Goal: Contribute content: Contribute content

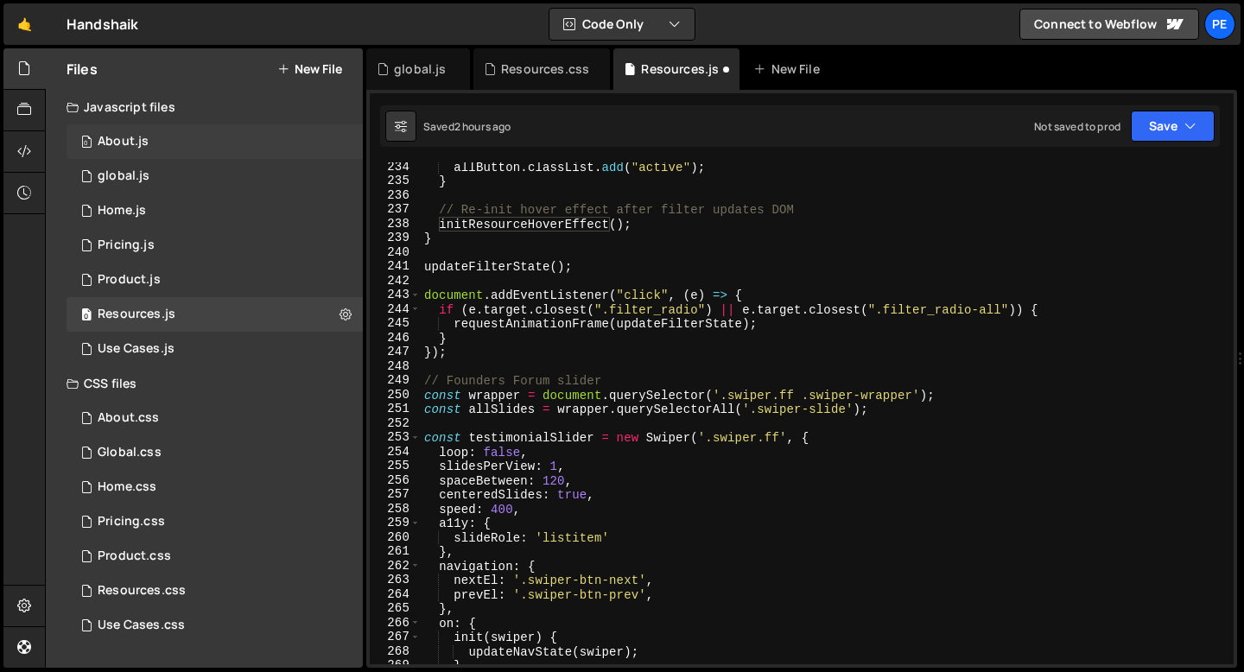
scroll to position [3325, 0]
click at [308, 71] on button "New File" at bounding box center [309, 69] width 65 height 14
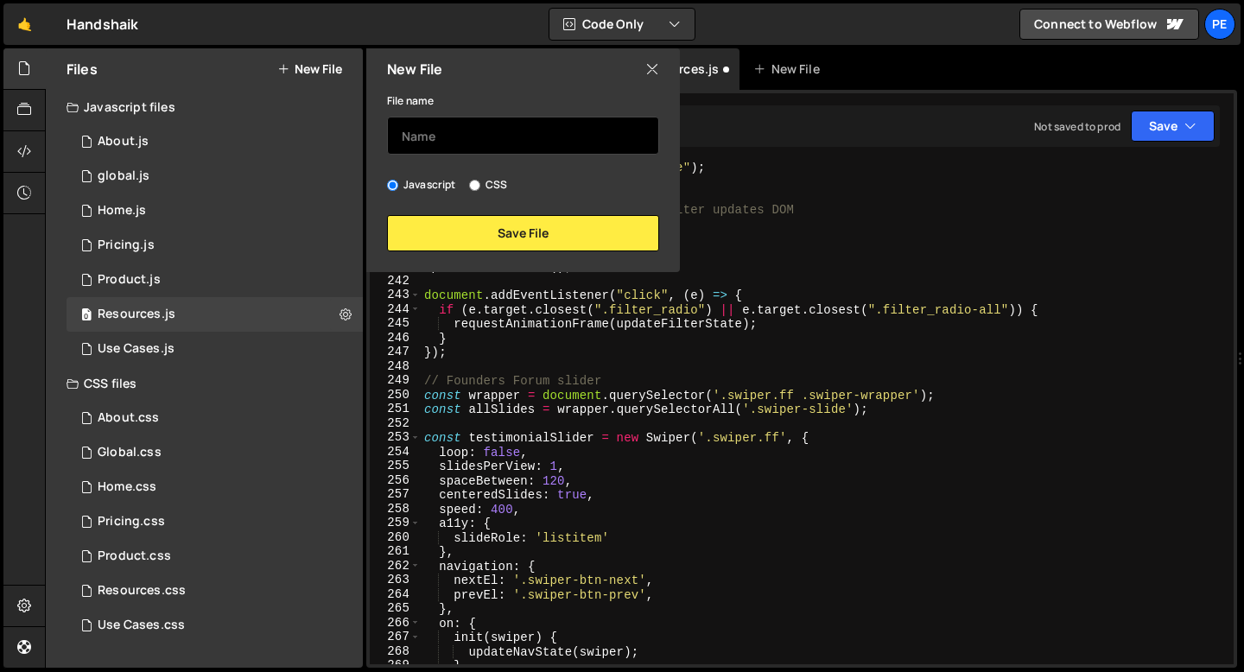
click at [426, 117] on input "text" at bounding box center [523, 136] width 272 height 38
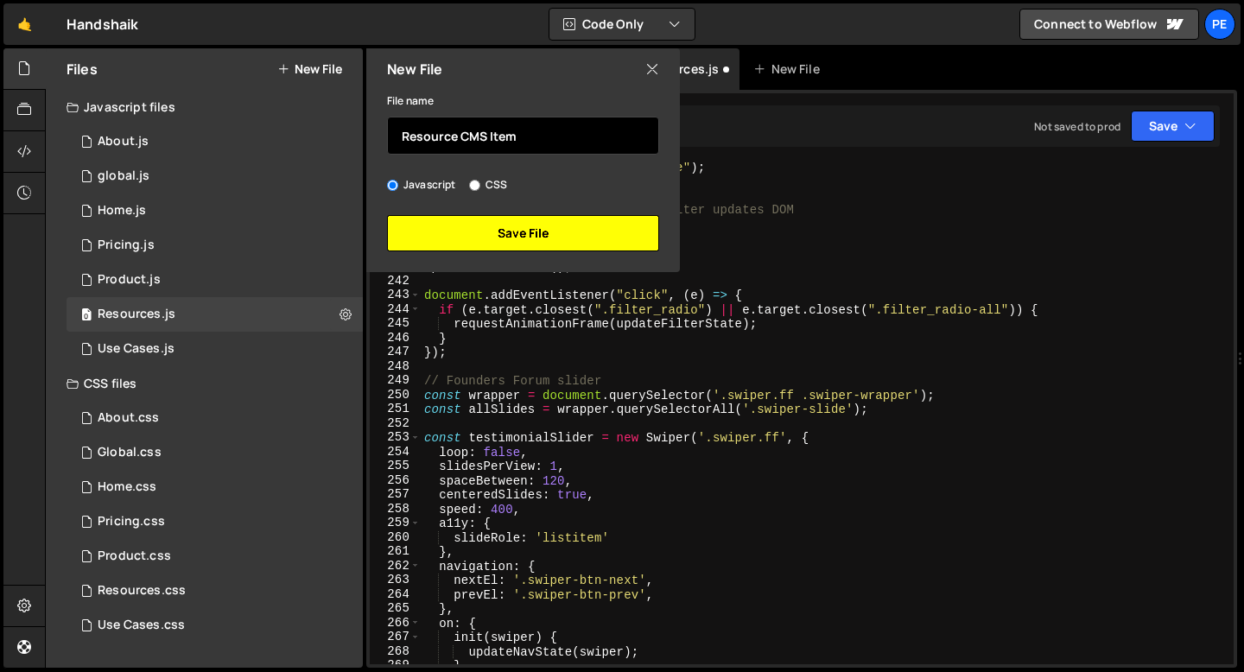
type input "Resource CMS Item"
click at [492, 233] on button "Save File" at bounding box center [523, 233] width 272 height 36
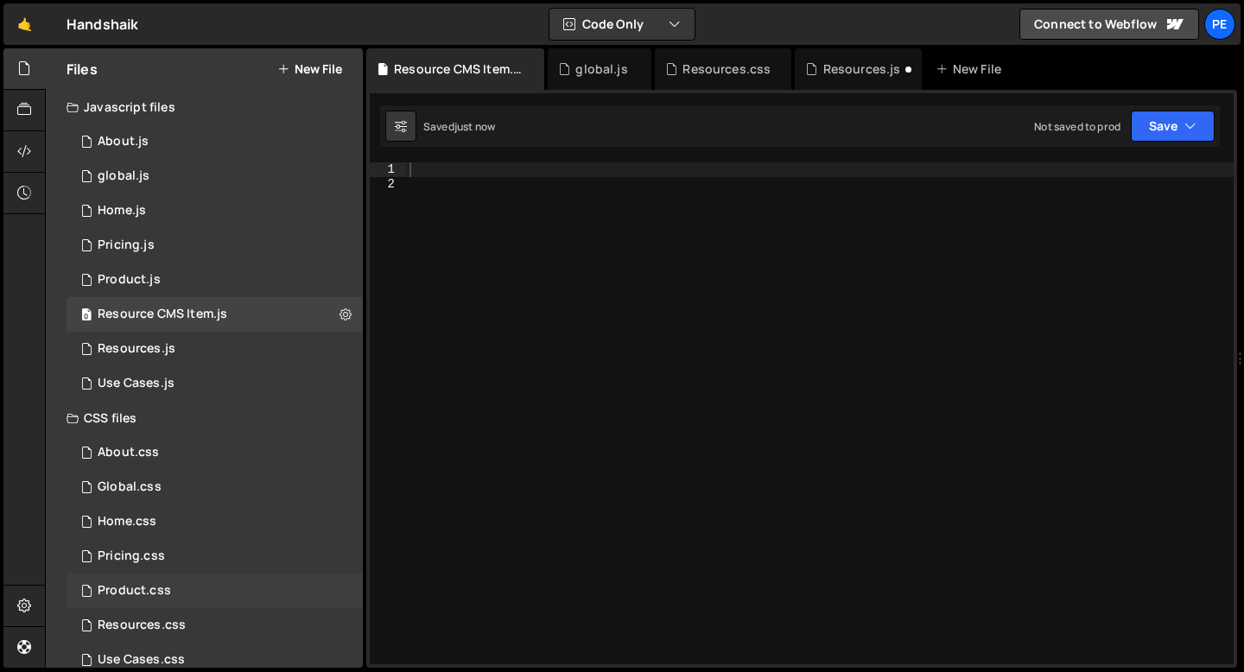
scroll to position [27, 0]
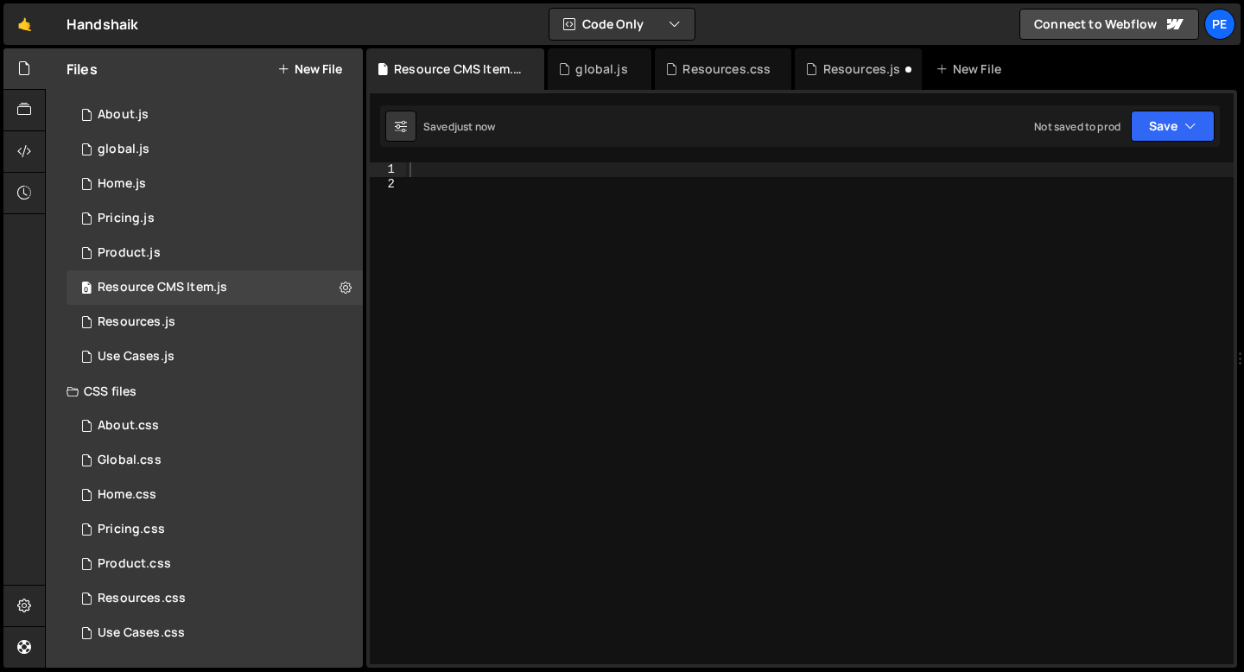
click at [303, 69] on button "New File" at bounding box center [309, 69] width 65 height 14
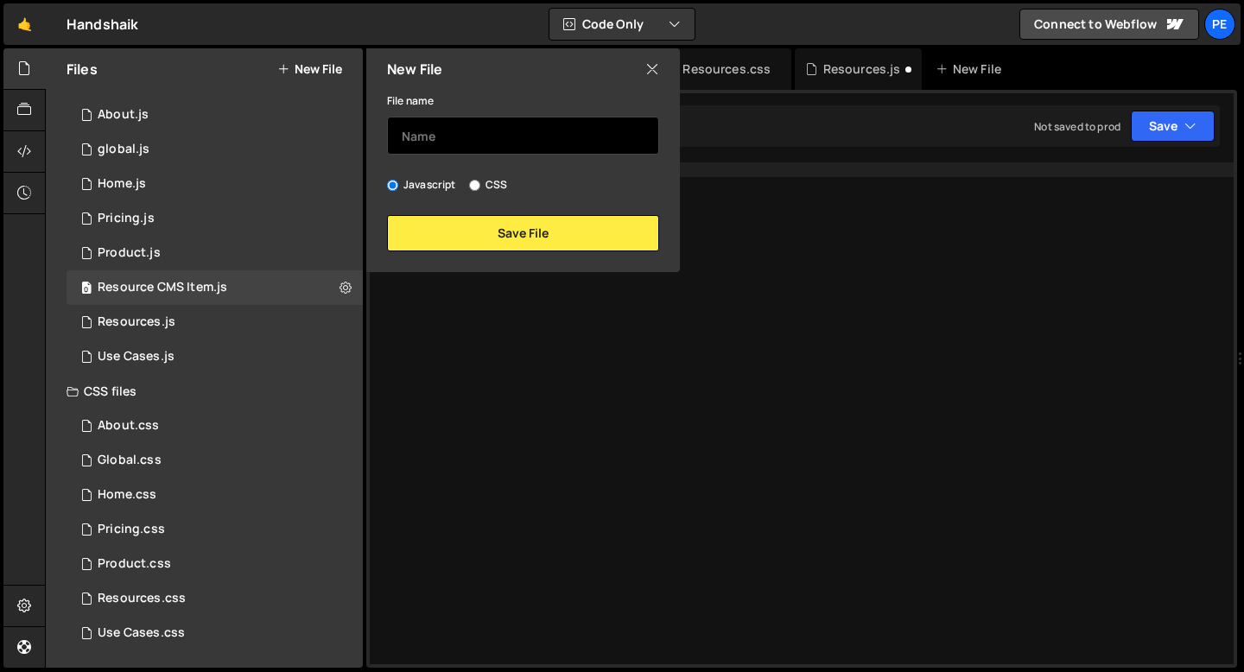
click at [458, 139] on input "text" at bounding box center [523, 136] width 272 height 38
type input "Resource CMS Item"
click at [471, 185] on input "CSS" at bounding box center [474, 185] width 11 height 11
radio input "true"
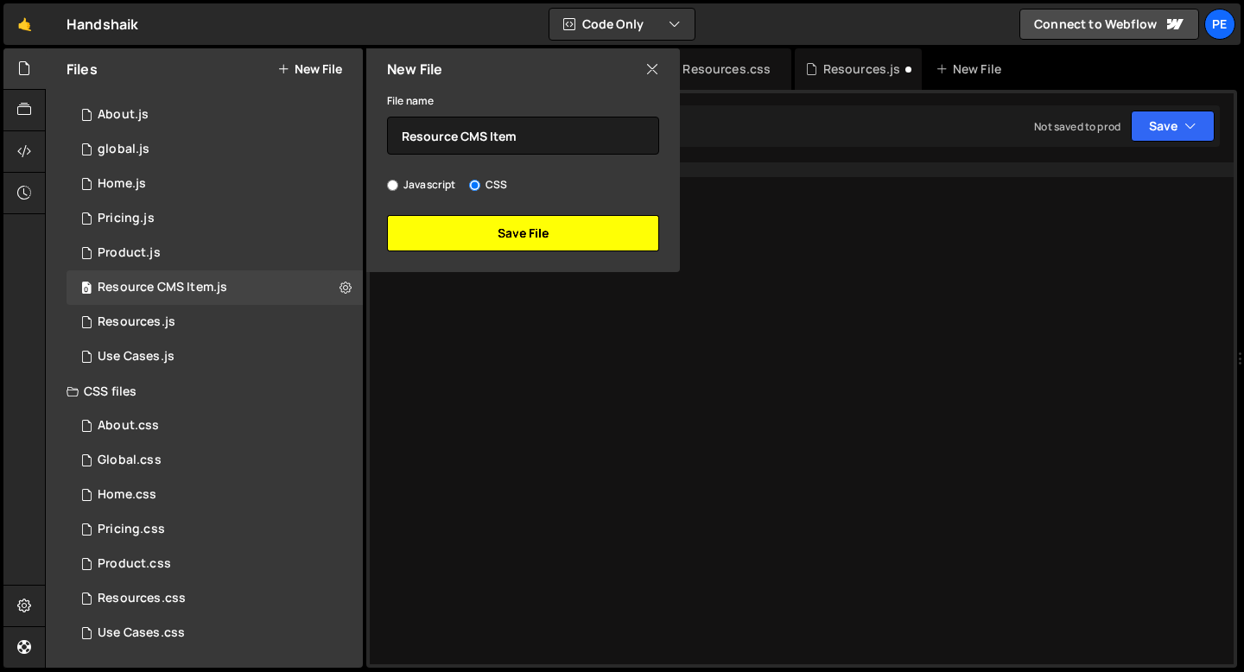
click at [483, 232] on button "Save File" at bounding box center [523, 233] width 272 height 36
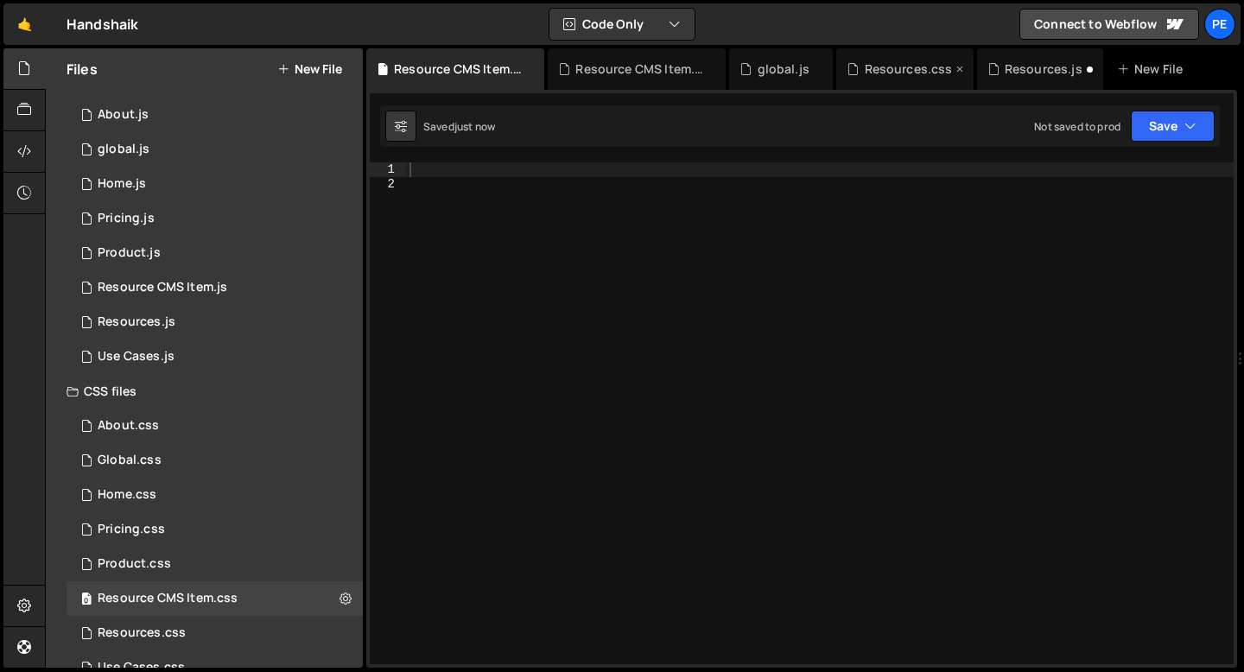
click at [901, 73] on div "Resources.css" at bounding box center [909, 68] width 88 height 17
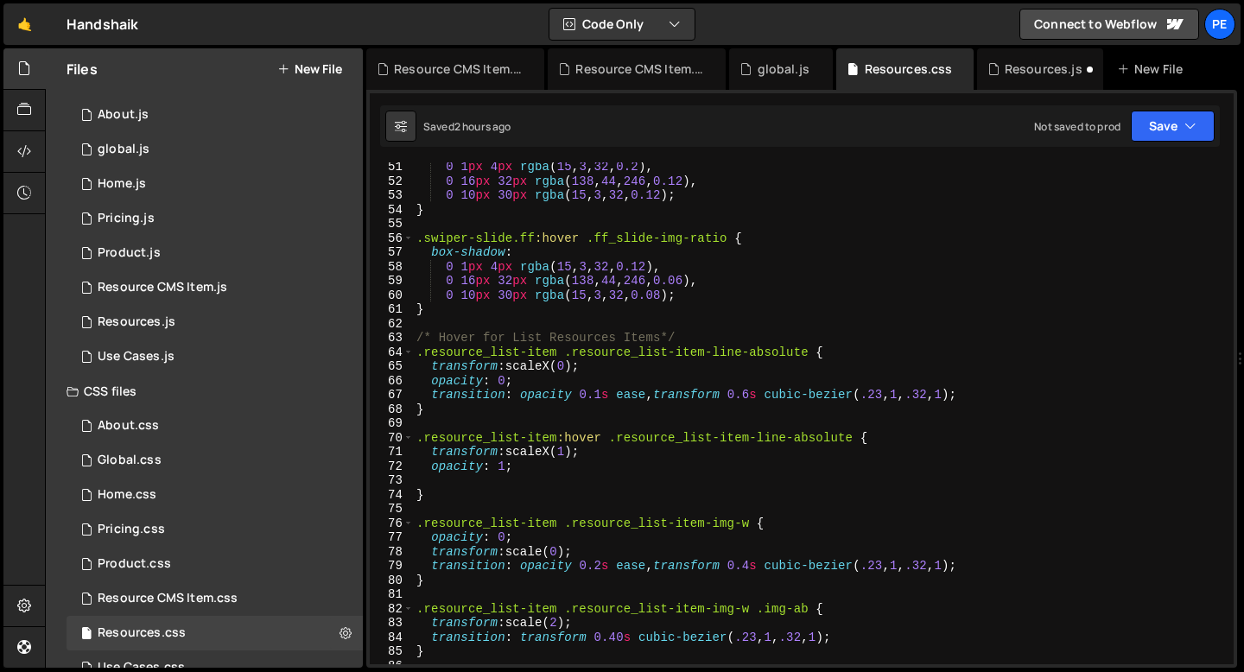
scroll to position [688, 0]
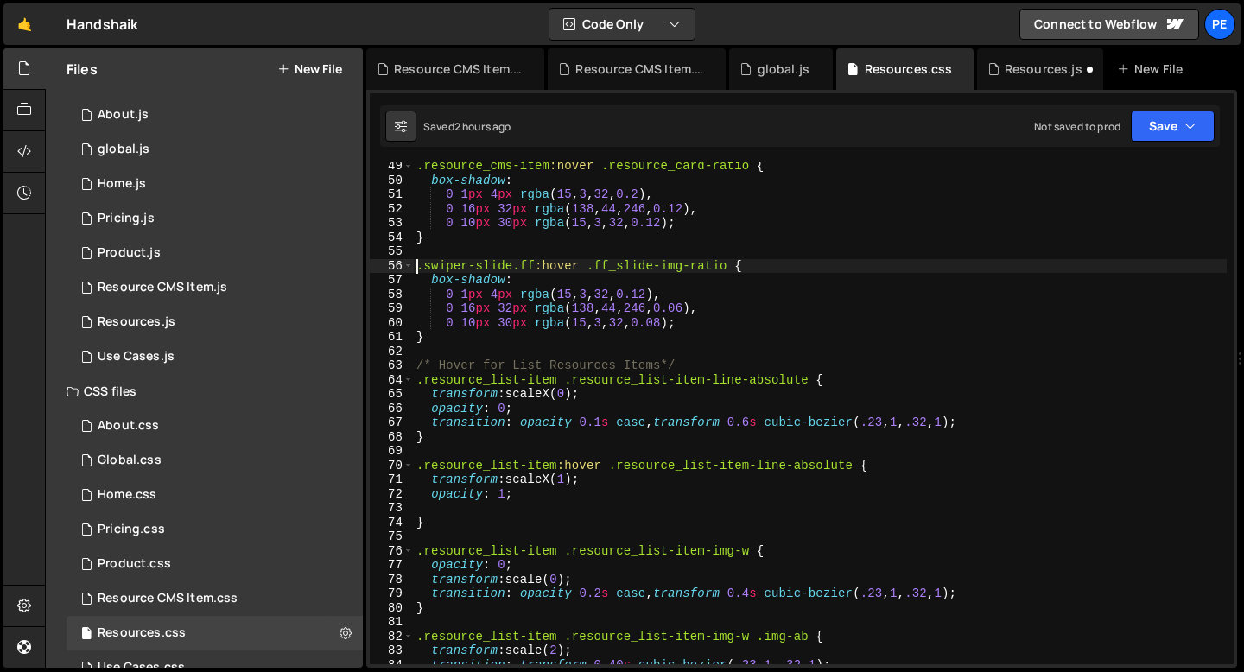
click at [419, 263] on div ".resource_cms-item :hover .resource_card-ratio { box-shadow : 0 1 px 4 px rgba …" at bounding box center [820, 424] width 814 height 531
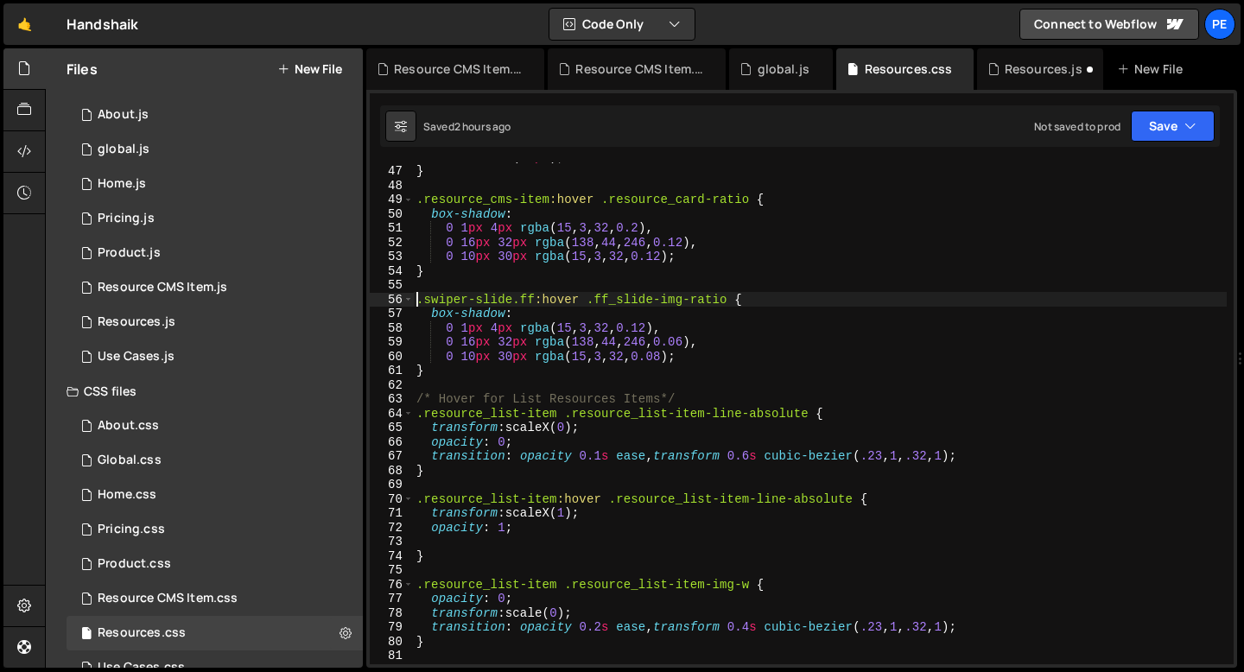
scroll to position [652, 0]
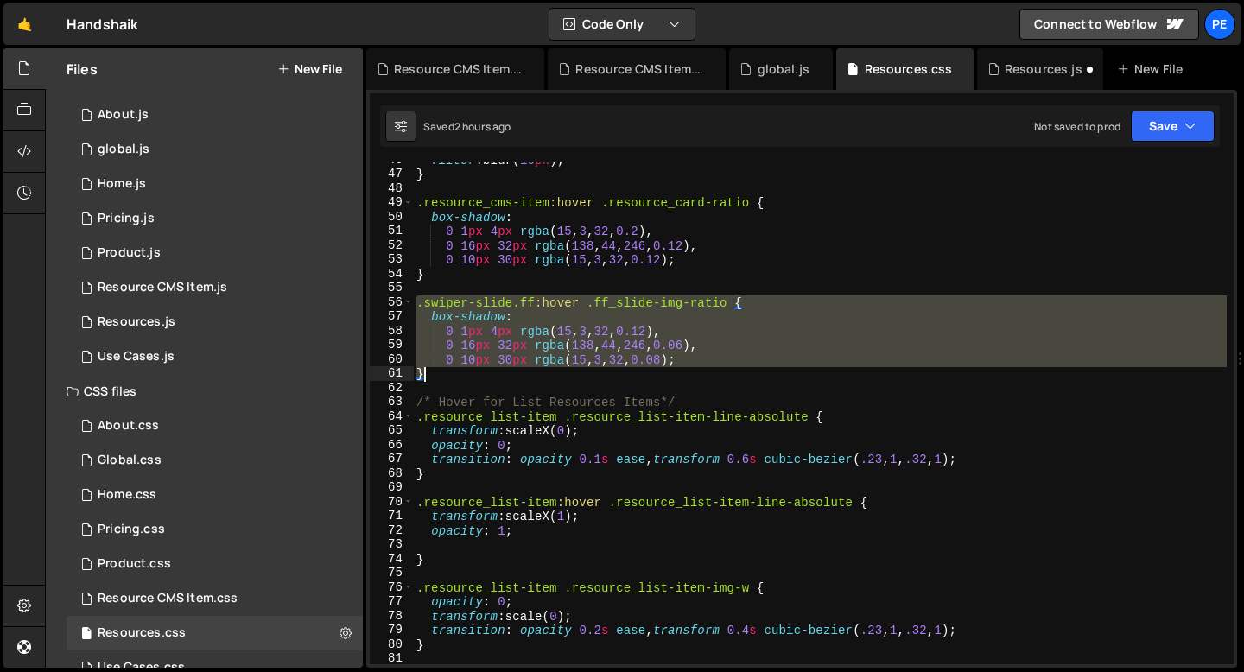
drag, startPoint x: 419, startPoint y: 302, endPoint x: 444, endPoint y: 371, distance: 72.7
click at [444, 371] on div "filter : blur( 10 px ) ; } .resource_cms-item :hover .resource_card-ratio { box…" at bounding box center [820, 418] width 814 height 531
type textarea "0 10px 30px rgba(15, 3, 32, 0.08); }"
click at [456, 74] on div "Resource CMS Item.css" at bounding box center [459, 68] width 130 height 17
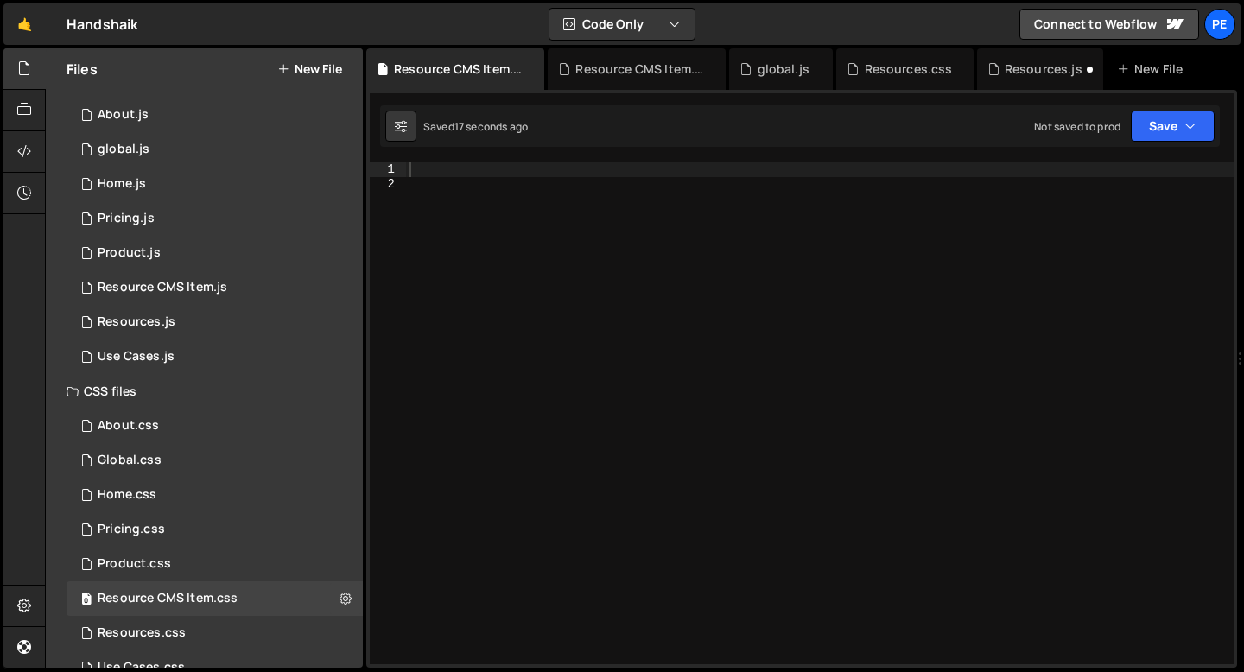
click at [477, 166] on div at bounding box center [820, 427] width 828 height 531
paste textarea "}"
type textarea "}"
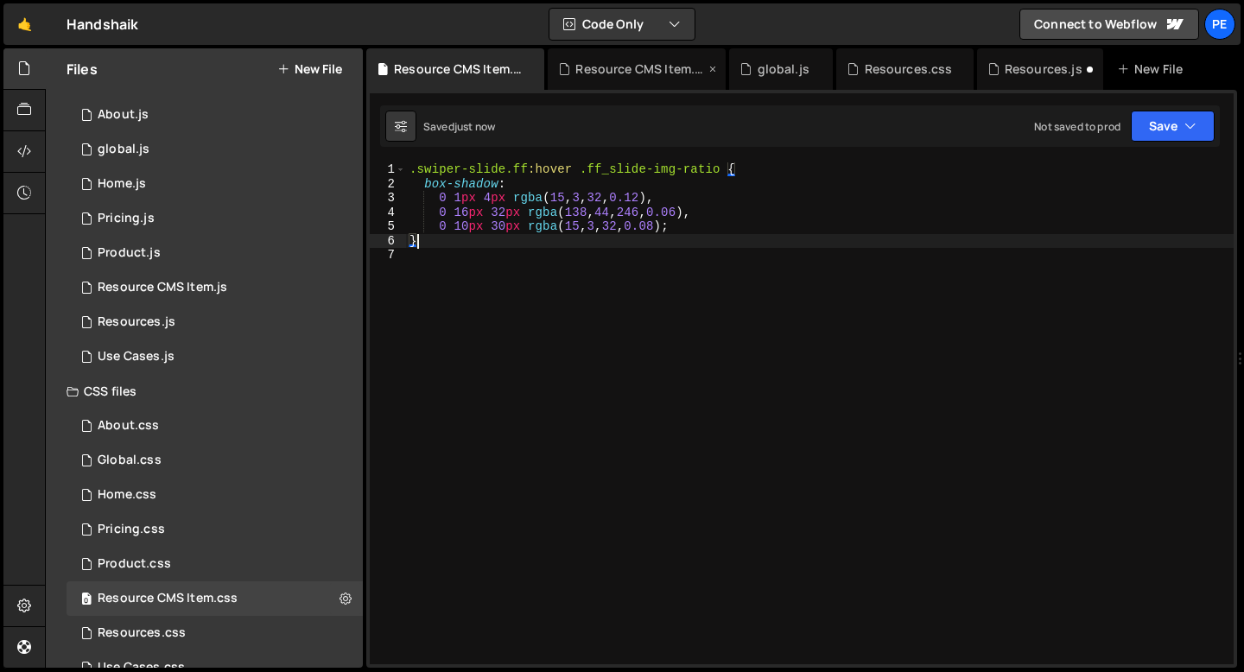
click at [618, 73] on div "Resource CMS Item.js" at bounding box center [640, 68] width 130 height 17
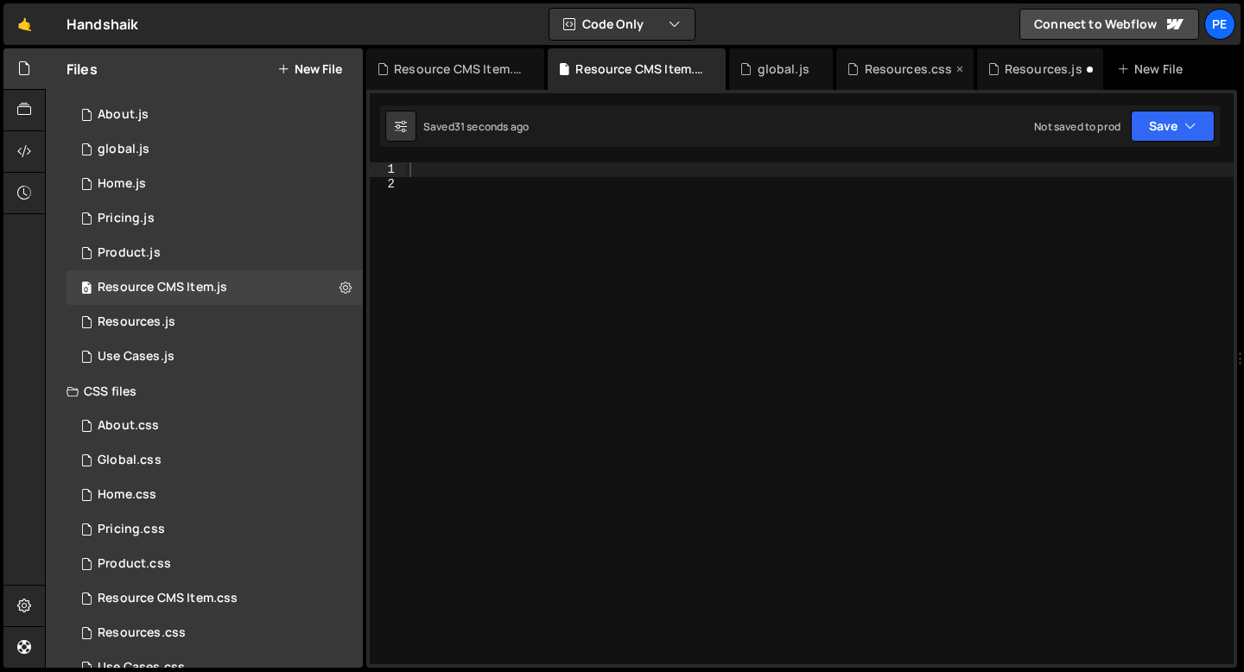
click at [874, 69] on div "Resources.css" at bounding box center [909, 68] width 88 height 17
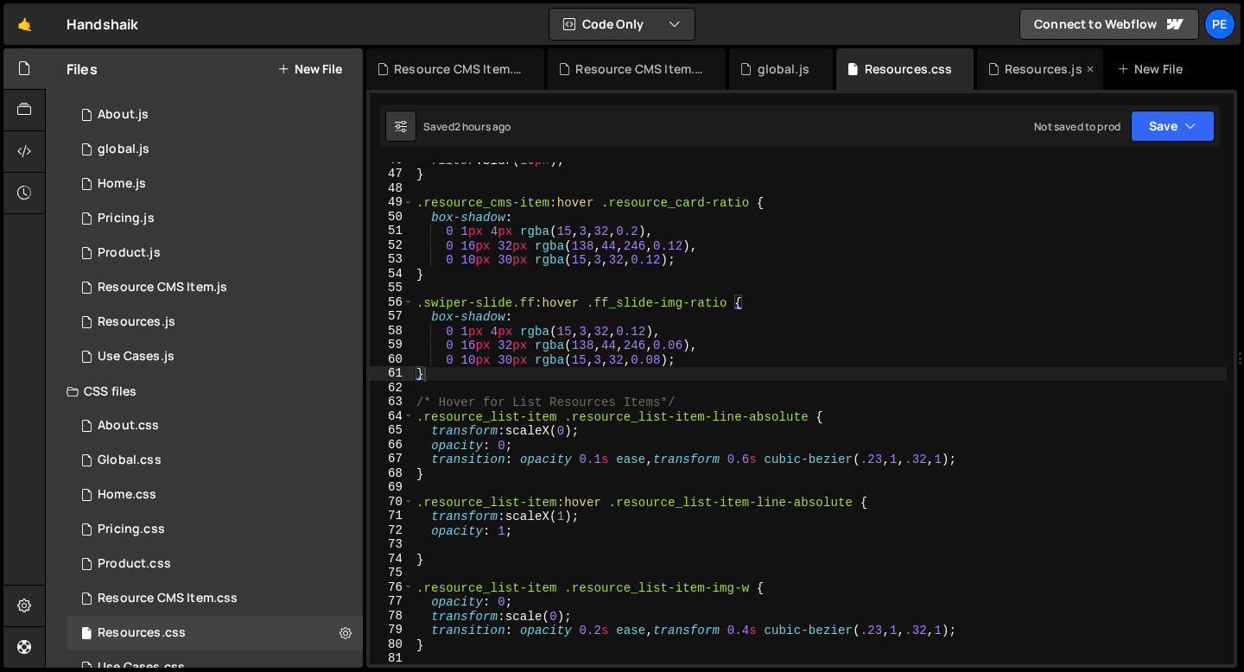
click at [1030, 69] on div "Resources.js" at bounding box center [1044, 68] width 78 height 17
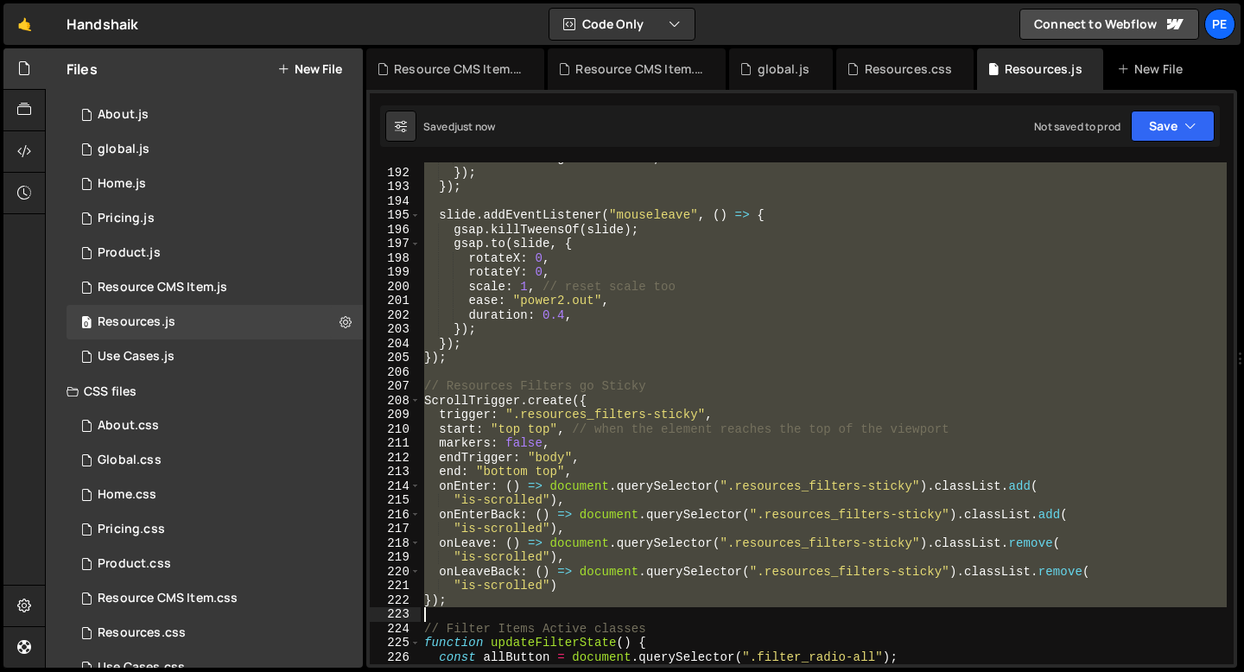
scroll to position [2720, 0]
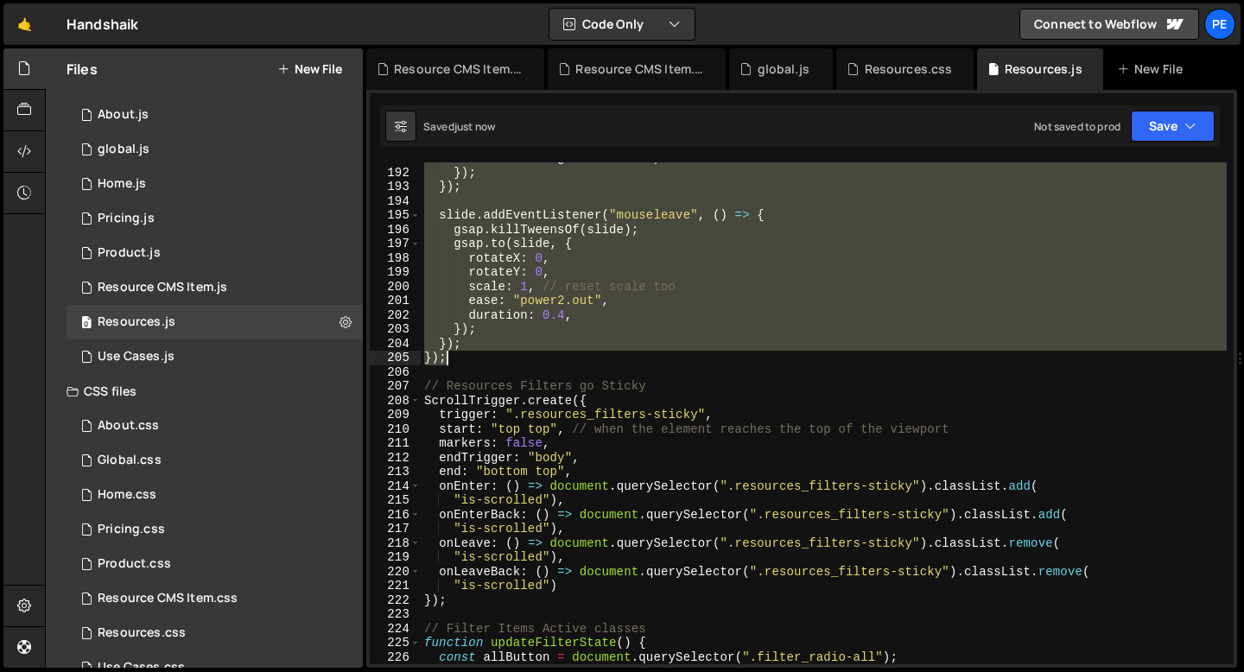
drag, startPoint x: 423, startPoint y: 194, endPoint x: 492, endPoint y: 364, distance: 182.9
click at [492, 364] on div "transformOrigin : "center" , }) ; }) ; slide . addEventListener ( "mouseleave" …" at bounding box center [824, 416] width 806 height 531
type textarea "}); });"
click at [625, 69] on div "Resource CMS Item.js" at bounding box center [640, 68] width 130 height 17
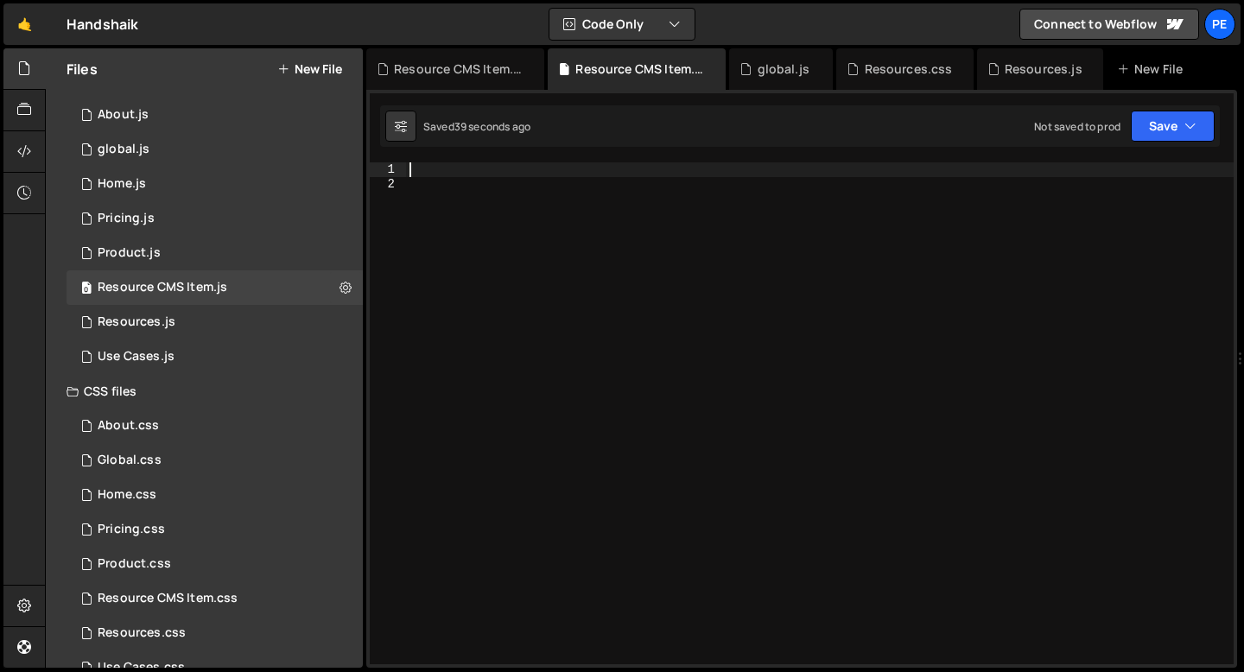
click at [518, 173] on div at bounding box center [820, 427] width 828 height 531
paste textarea "});"
type textarea "});"
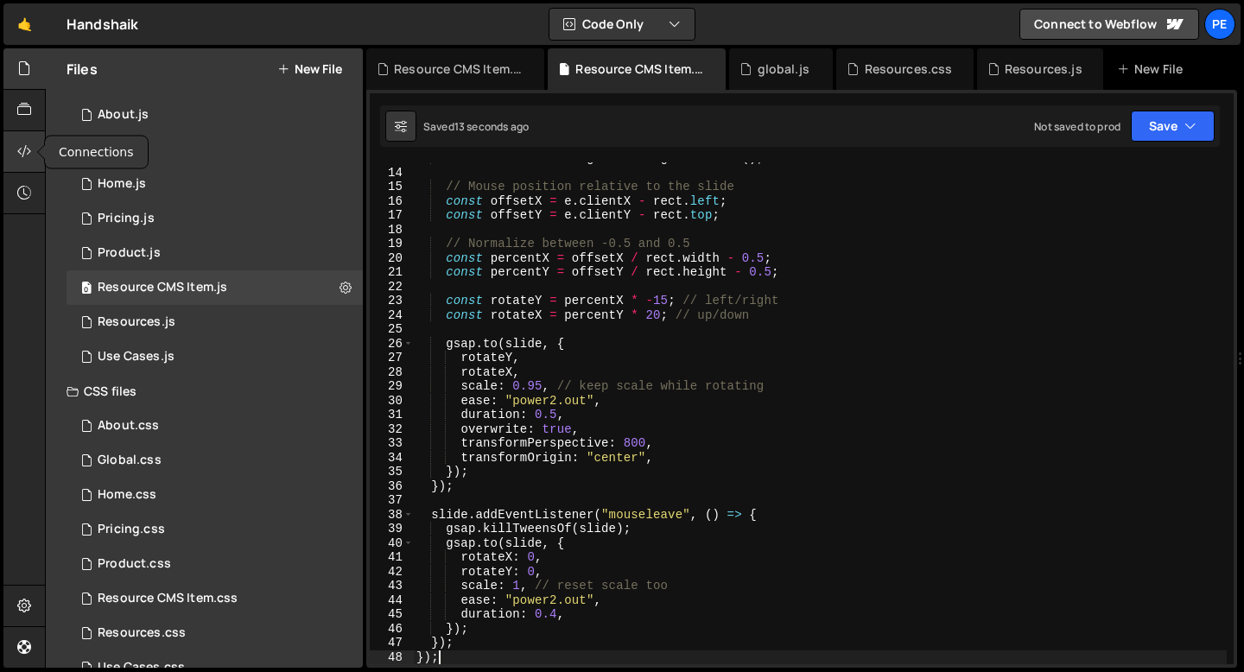
click at [9, 152] on div at bounding box center [24, 151] width 42 height 41
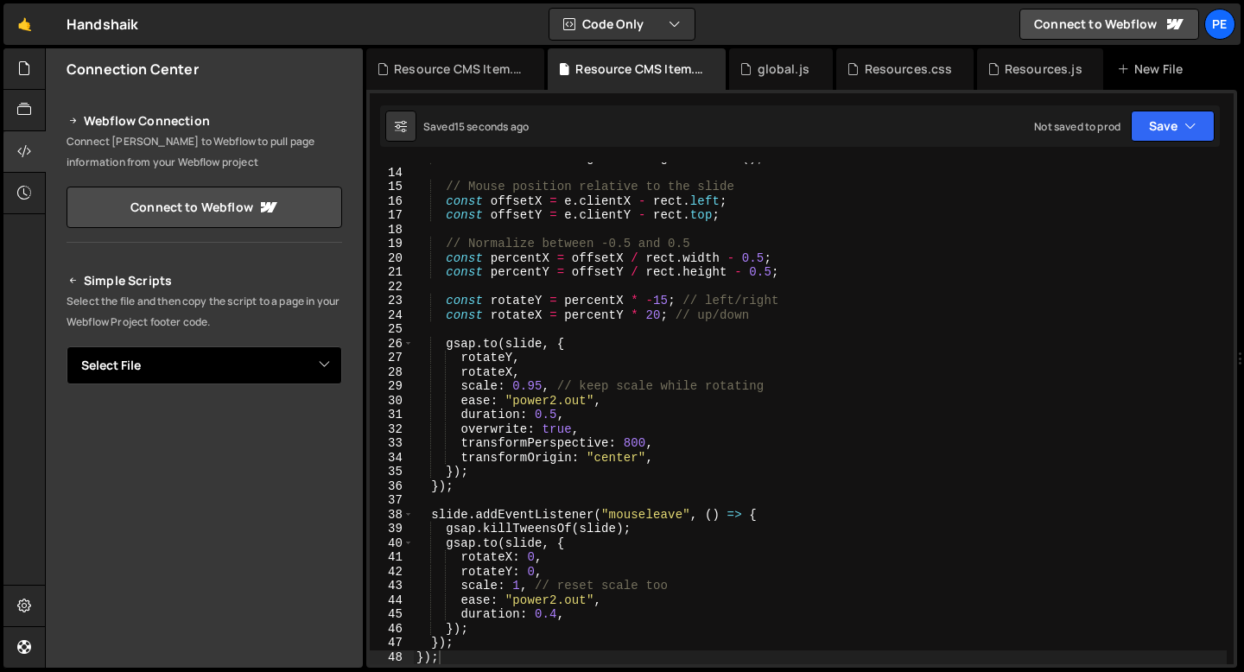
click at [157, 359] on select "Select File About.js global.js Home.js Pricing.js Product.js Resources.js Use C…" at bounding box center [205, 366] width 276 height 38
click at [67, 347] on select "Select File About.js global.js Home.js Pricing.js Product.js Resources.js Use C…" at bounding box center [205, 366] width 276 height 38
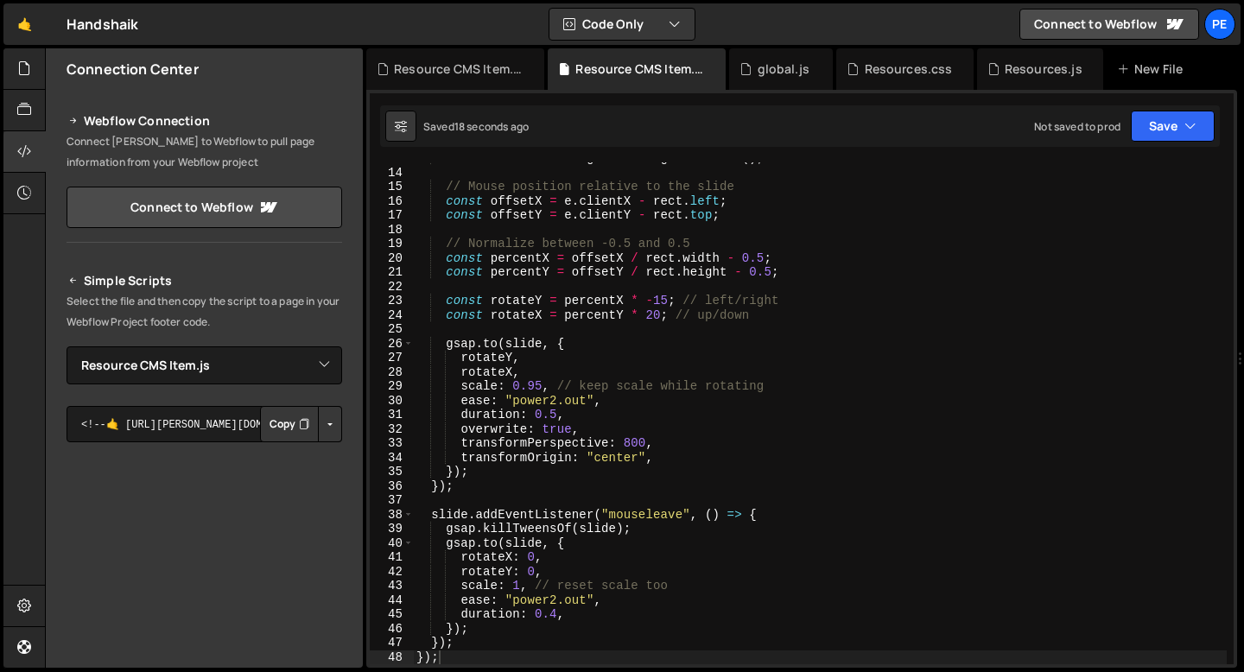
click at [272, 426] on button "Copy" at bounding box center [289, 424] width 59 height 36
click at [223, 374] on select "Select File About.js global.js Home.js Pricing.js Product.js Resources.js Use C…" at bounding box center [205, 366] width 276 height 38
click at [220, 374] on select "Select File About.js global.js Home.js Pricing.js Product.js Resources.js Use C…" at bounding box center [205, 366] width 276 height 38
select select "46626"
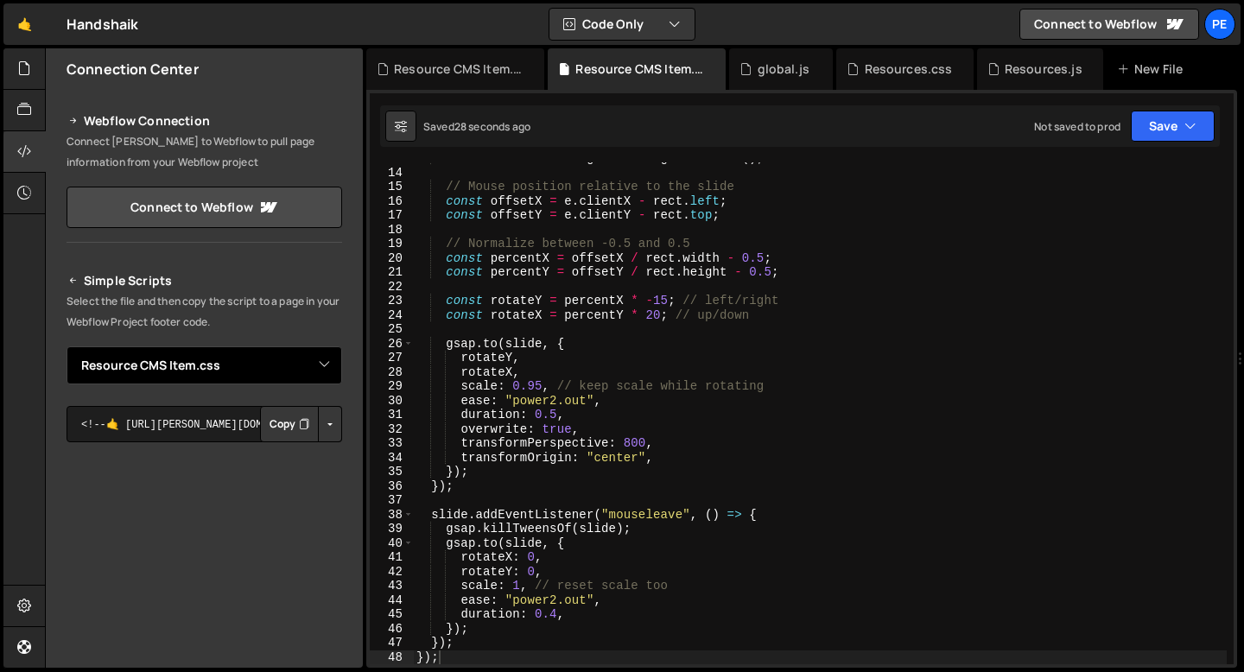
click at [67, 347] on select "Select File About.js global.js Home.js Pricing.js Product.js Resources.js Use C…" at bounding box center [205, 366] width 276 height 38
click at [270, 420] on button "Copy" at bounding box center [289, 424] width 59 height 36
click at [1031, 87] on div "Resources.js" at bounding box center [1040, 68] width 126 height 41
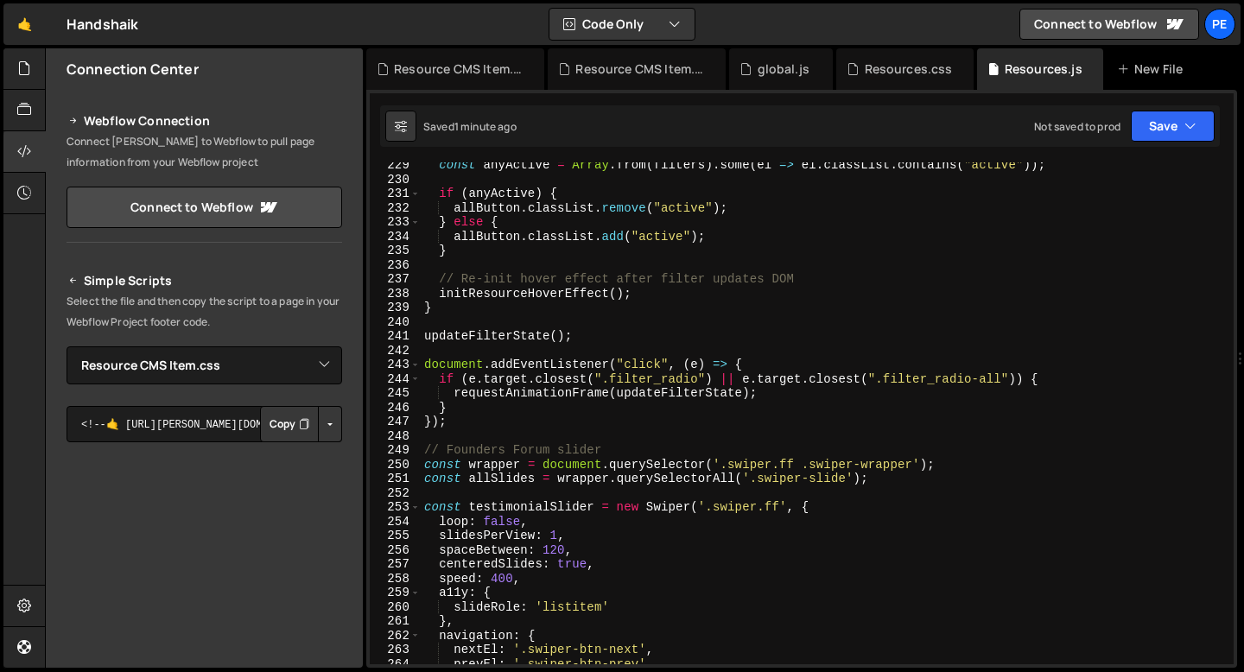
scroll to position [3377, 0]
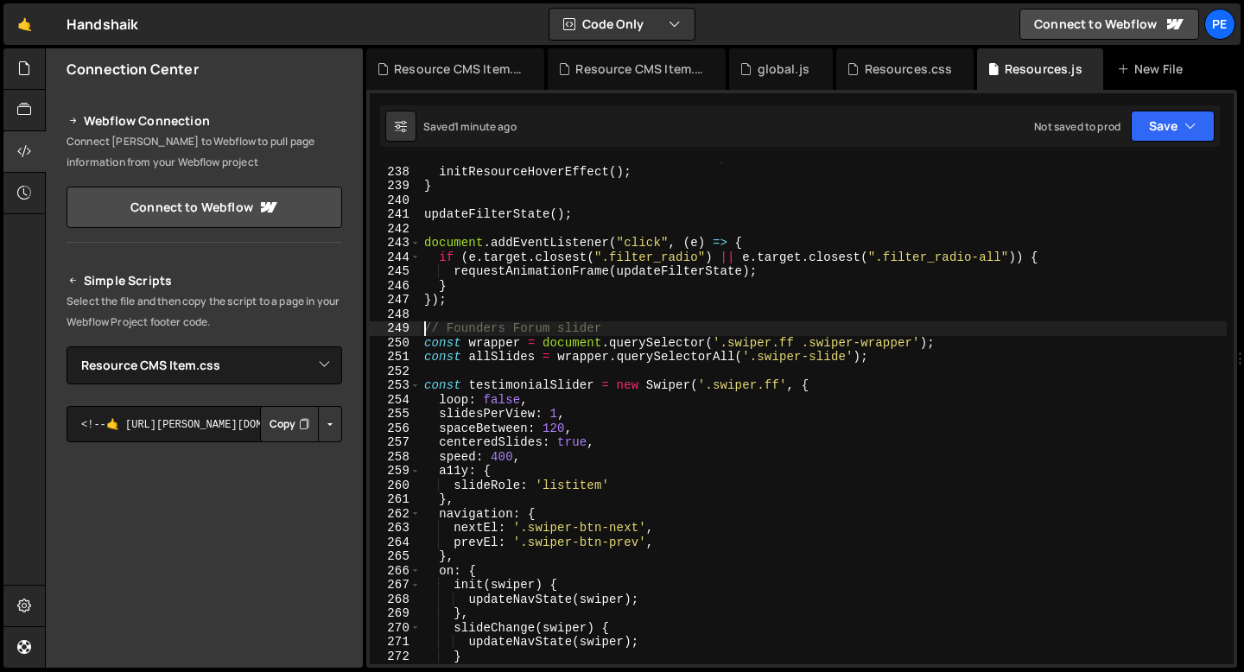
click at [423, 327] on div "// Re-init hover effect after filter updates DOM initResourceHoverEffect ( ) ; …" at bounding box center [824, 415] width 806 height 531
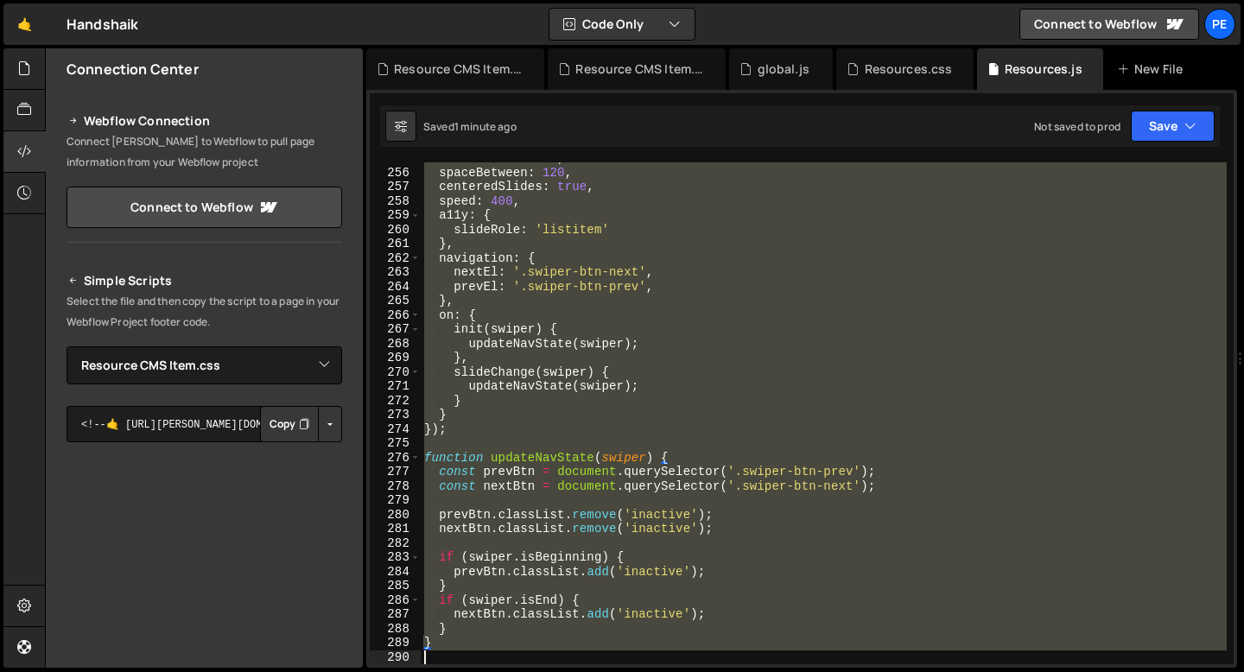
scroll to position [3633, 0]
drag, startPoint x: 423, startPoint y: 327, endPoint x: 520, endPoint y: 658, distance: 344.8
click at [520, 658] on div "slidesPerView : 1 , spaceBetween : 120 , centeredSlides : true , speed : 400 , …" at bounding box center [824, 416] width 806 height 531
type textarea "}"
click at [644, 74] on div "Resource CMS Item.js" at bounding box center [640, 68] width 130 height 17
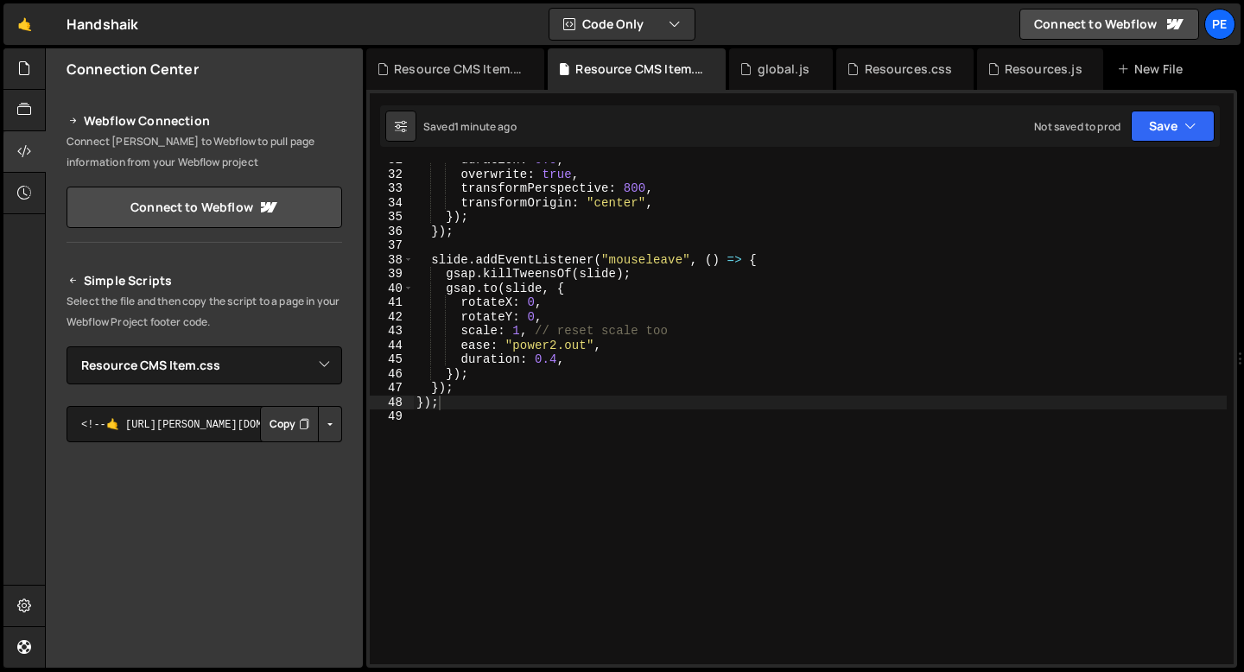
scroll to position [441, 0]
click at [536, 380] on div "duration : 0.5 , overwrite : true , transformPerspective : 800 , transformOrigi…" at bounding box center [820, 414] width 814 height 531
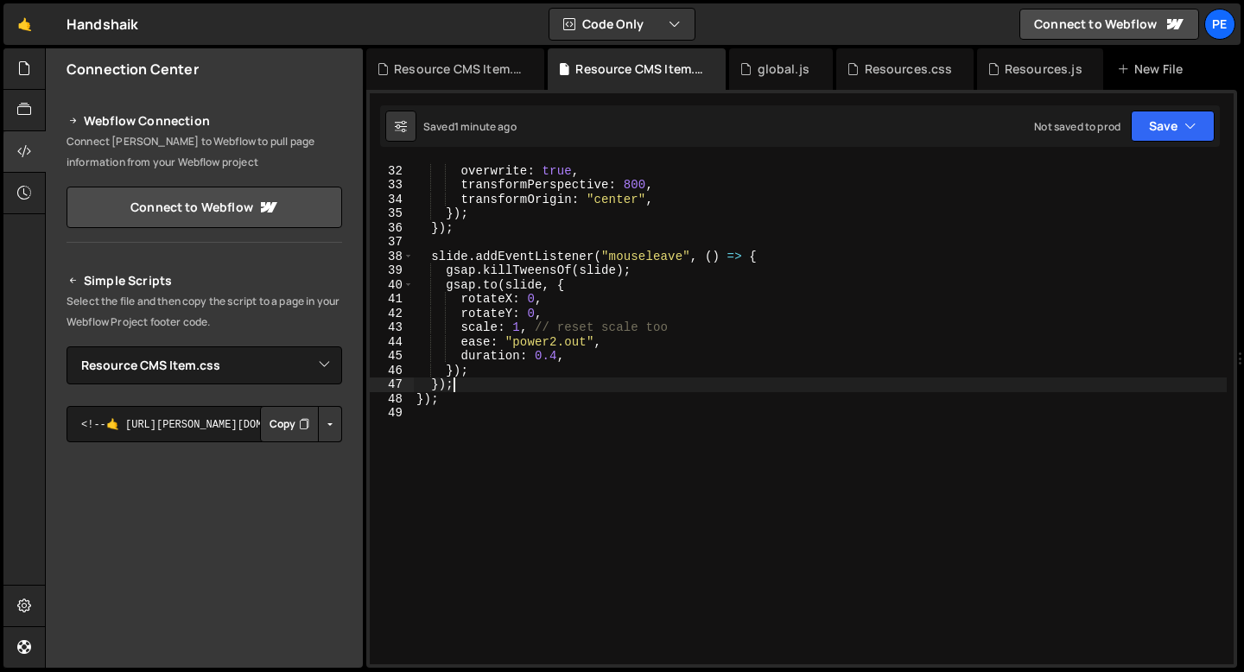
type textarea "});"
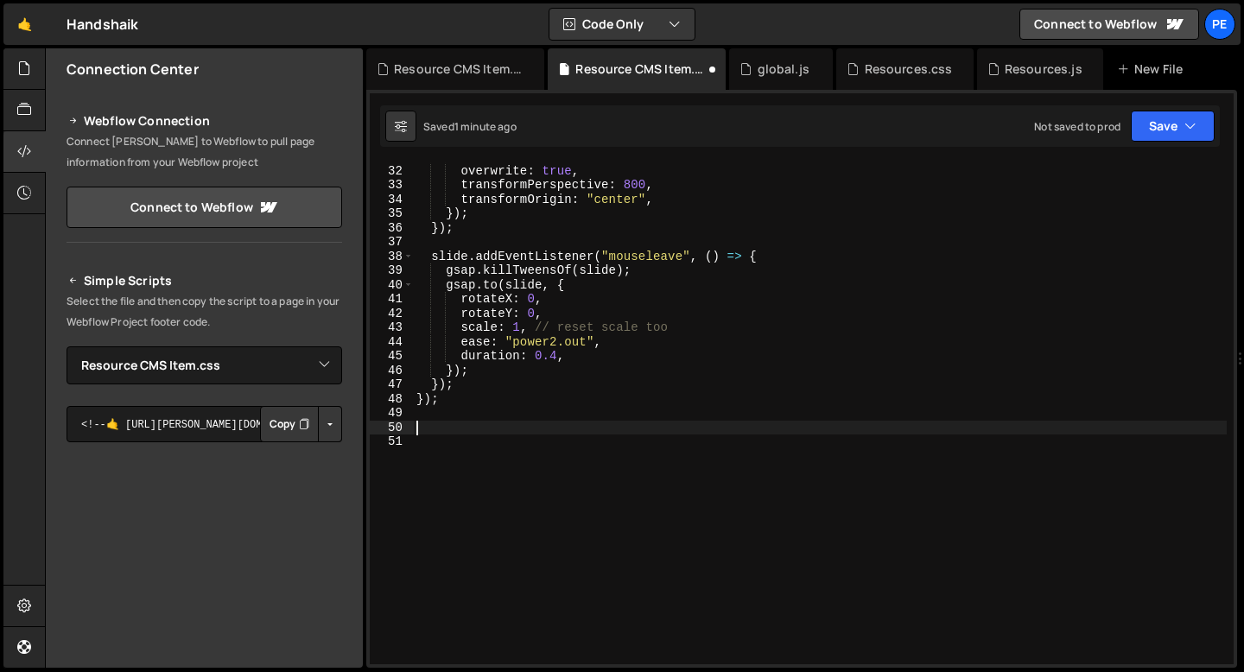
paste textarea "// Founders Forum slider"
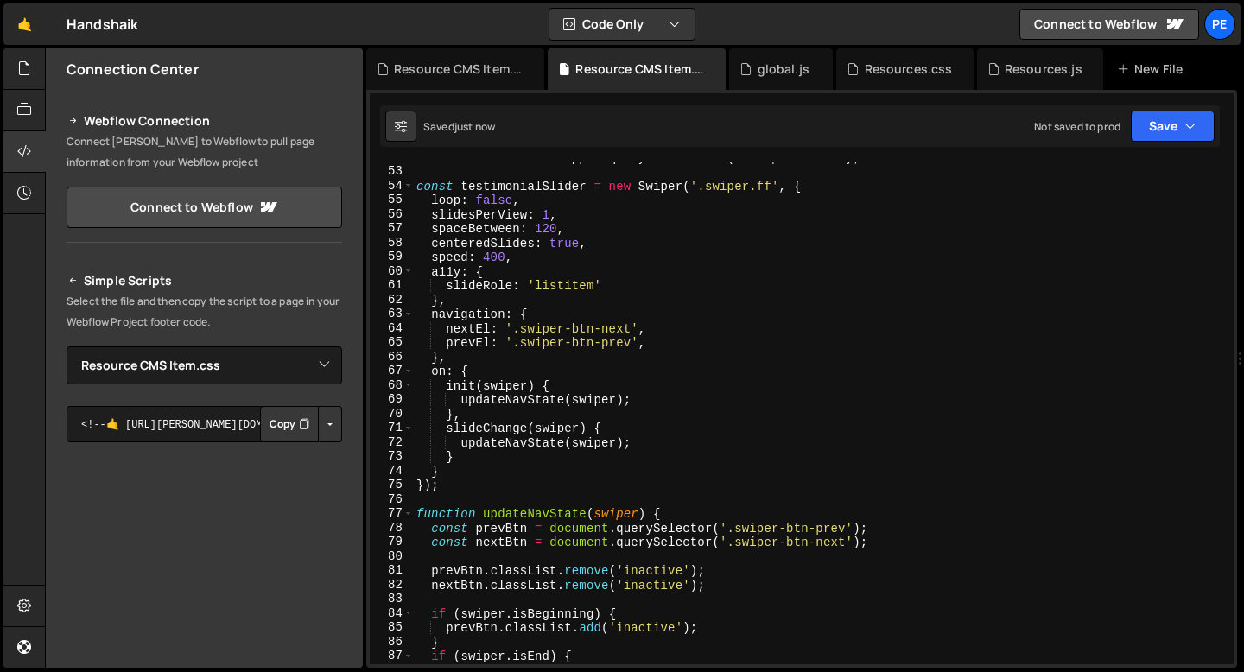
scroll to position [560, 0]
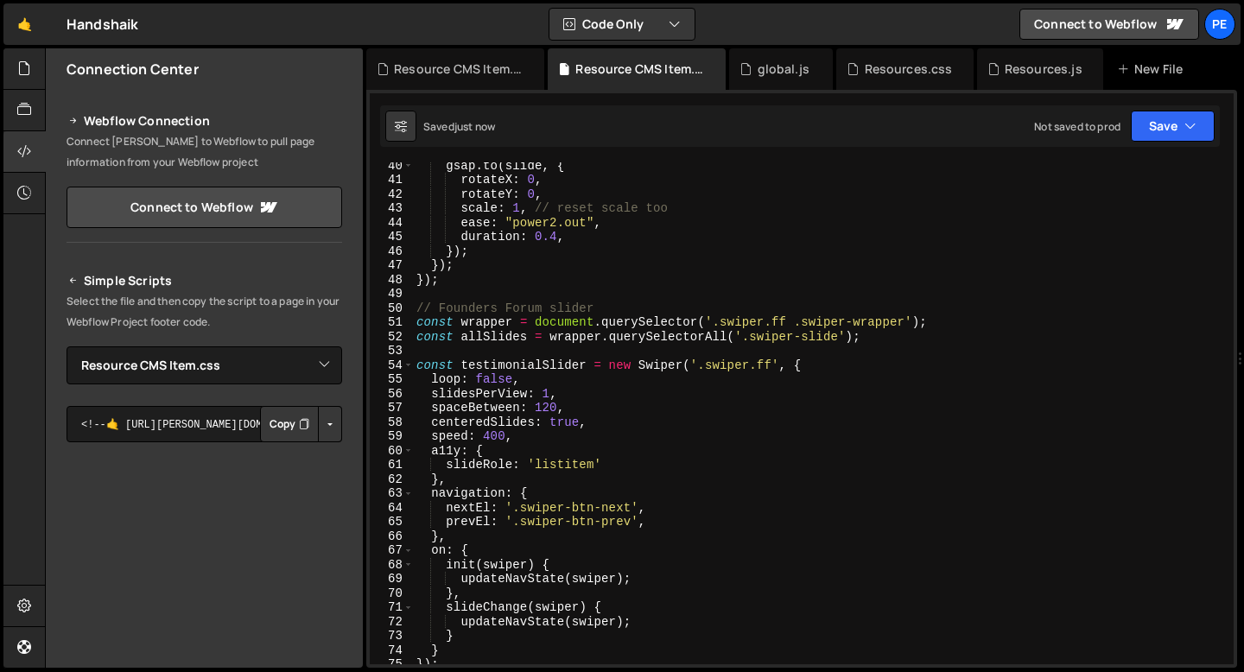
click at [466, 297] on div "gsap . to ( slide , { rotateX : 0 , rotateY : 0 , scale : 1 , // reset scale to…" at bounding box center [820, 423] width 814 height 531
click at [475, 306] on div "gsap . to ( slide , { rotateX : 0 , rotateY : 0 , scale : 1 , // reset scale to…" at bounding box center [820, 423] width 814 height 531
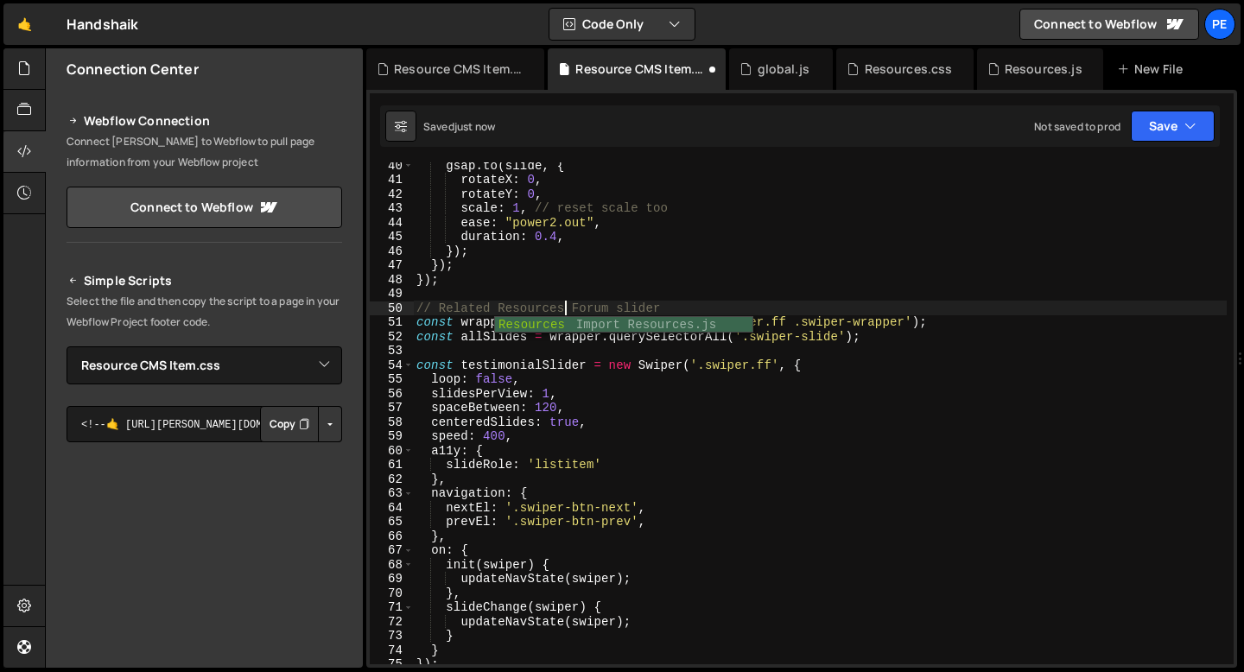
scroll to position [0, 10]
click at [595, 305] on div "gsap . to ( slide , { rotateX : 0 , rotateY : 0 , scale : 1 , // reset scale to…" at bounding box center [820, 423] width 814 height 531
click at [625, 305] on div "gsap . to ( slide , { rotateX : 0 , rotateY : 0 , scale : 1 , // reset scale to…" at bounding box center [820, 423] width 814 height 531
click at [556, 406] on div "gsap . to ( slide , { rotateX : 0 , rotateY : 0 , scale : 1 , // reset scale to…" at bounding box center [820, 423] width 814 height 531
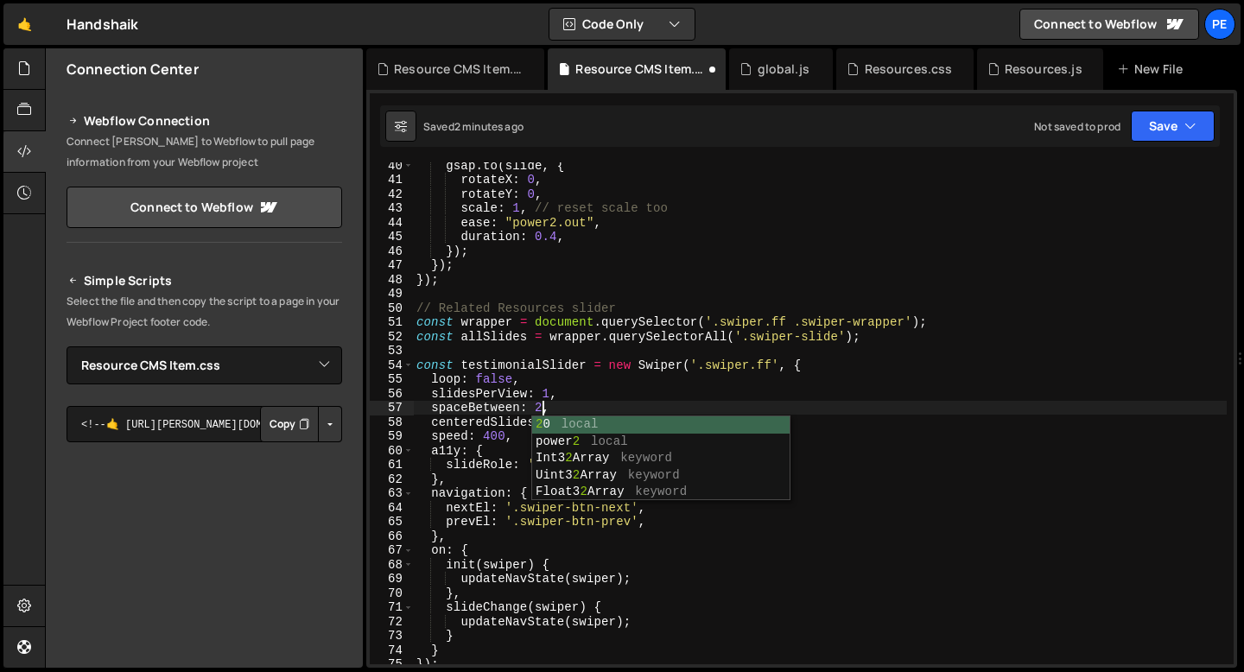
scroll to position [0, 9]
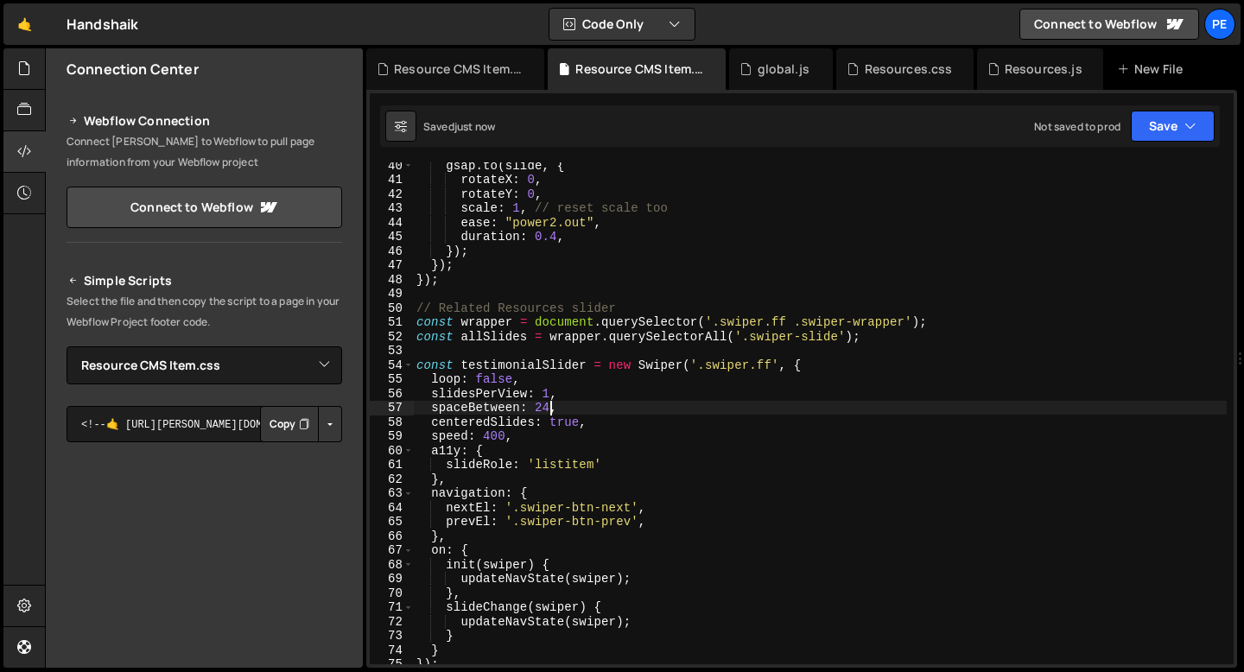
click at [579, 404] on div "gsap . to ( slide , { rotateX : 0 , rotateY : 0 , scale : 1 , // reset scale to…" at bounding box center [820, 423] width 814 height 531
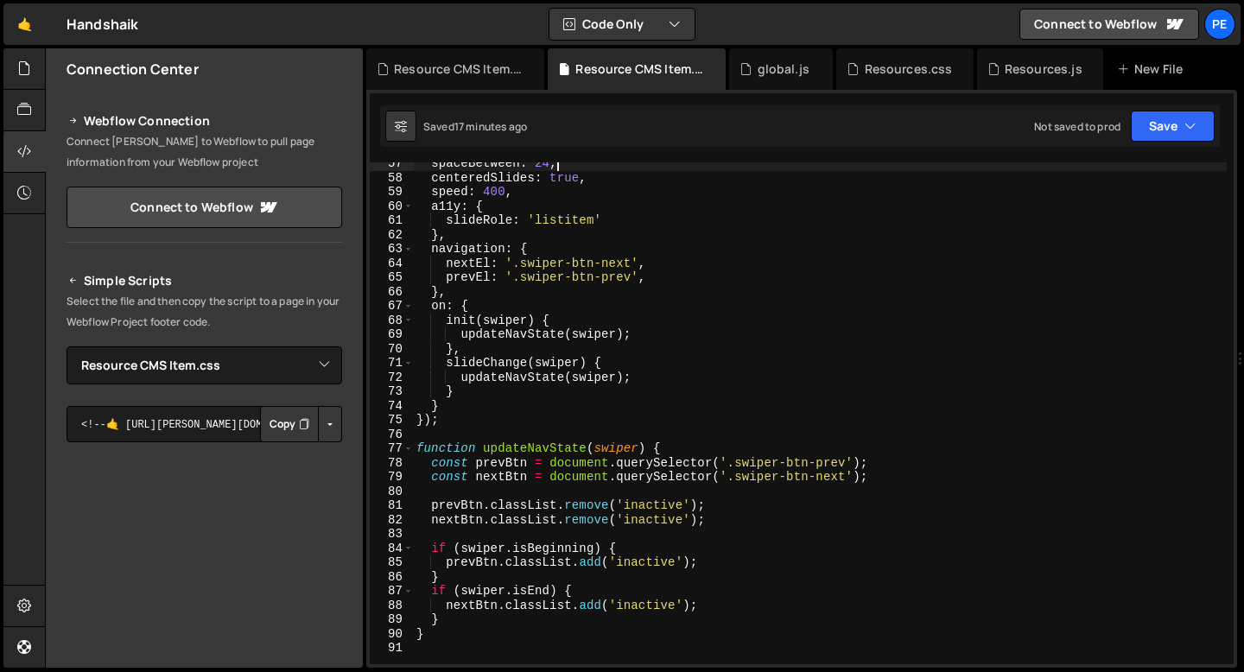
scroll to position [1040, 0]
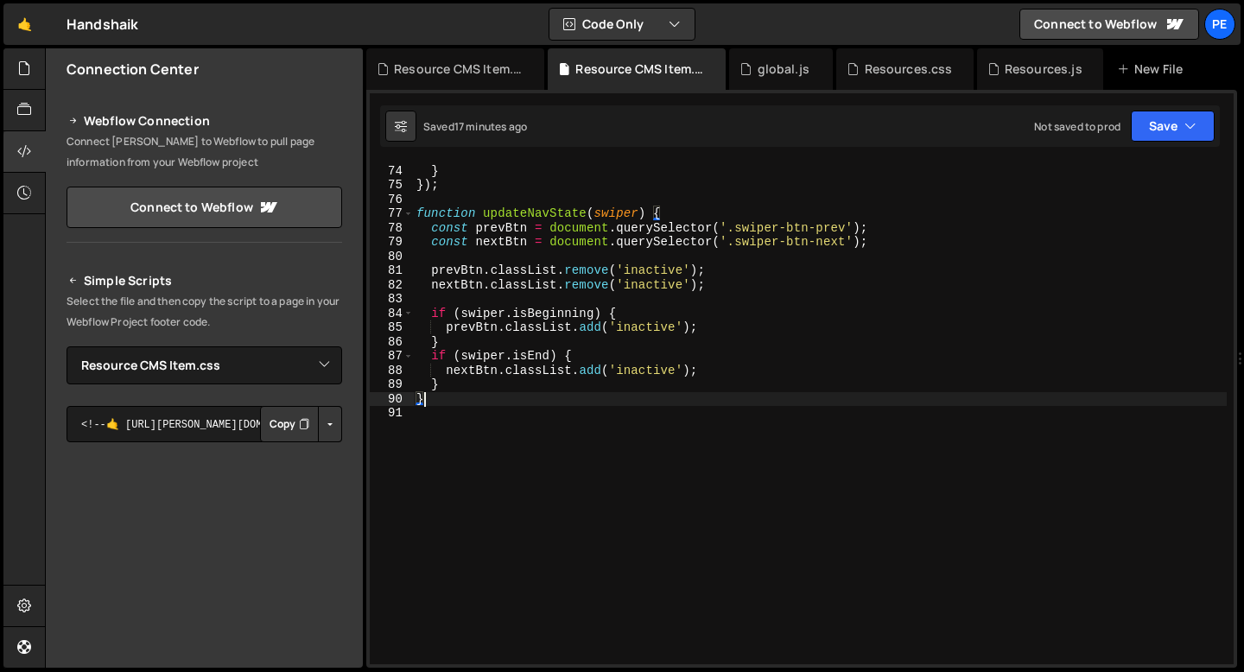
click at [448, 397] on div "} } }) ; function updateNavState ( swiper ) { const prevBtn = document . queryS…" at bounding box center [820, 414] width 814 height 531
type textarea "}"
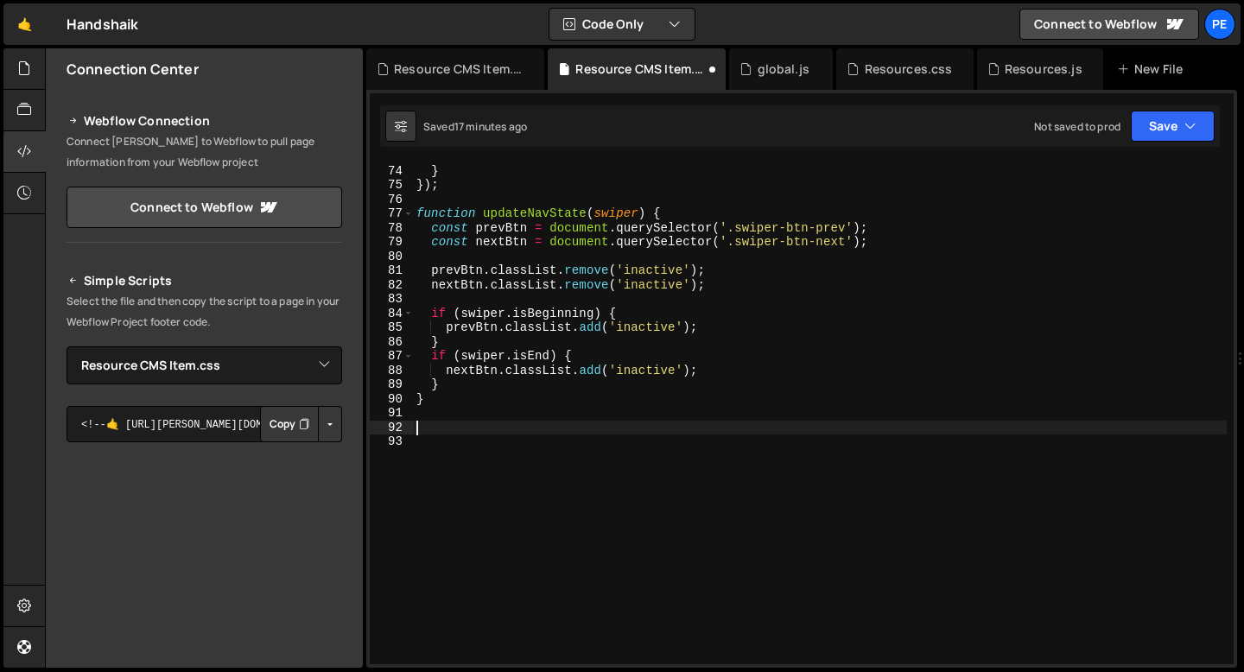
paste textarea "});"
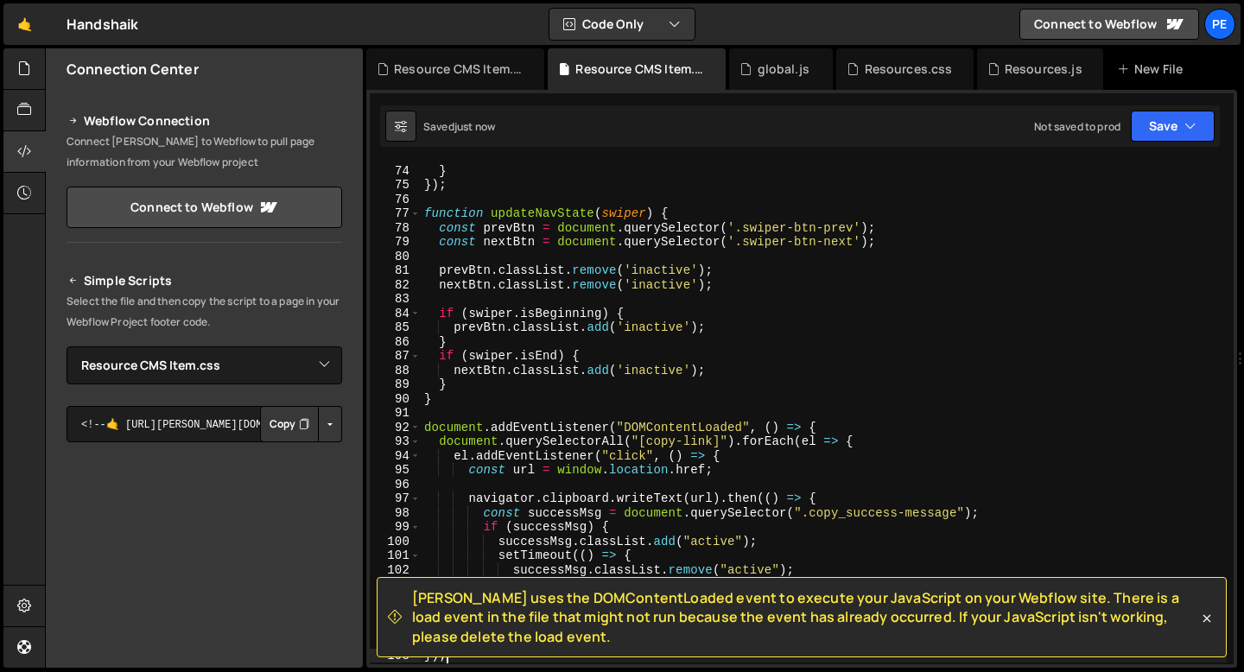
click at [521, 430] on div "} } }) ; function updateNavState ( swiper ) { const prevBtn = document . queryS…" at bounding box center [824, 414] width 806 height 531
click at [520, 430] on div "} } }) ; function updateNavState ( swiper ) { const prevBtn = document . queryS…" at bounding box center [824, 414] width 806 height 531
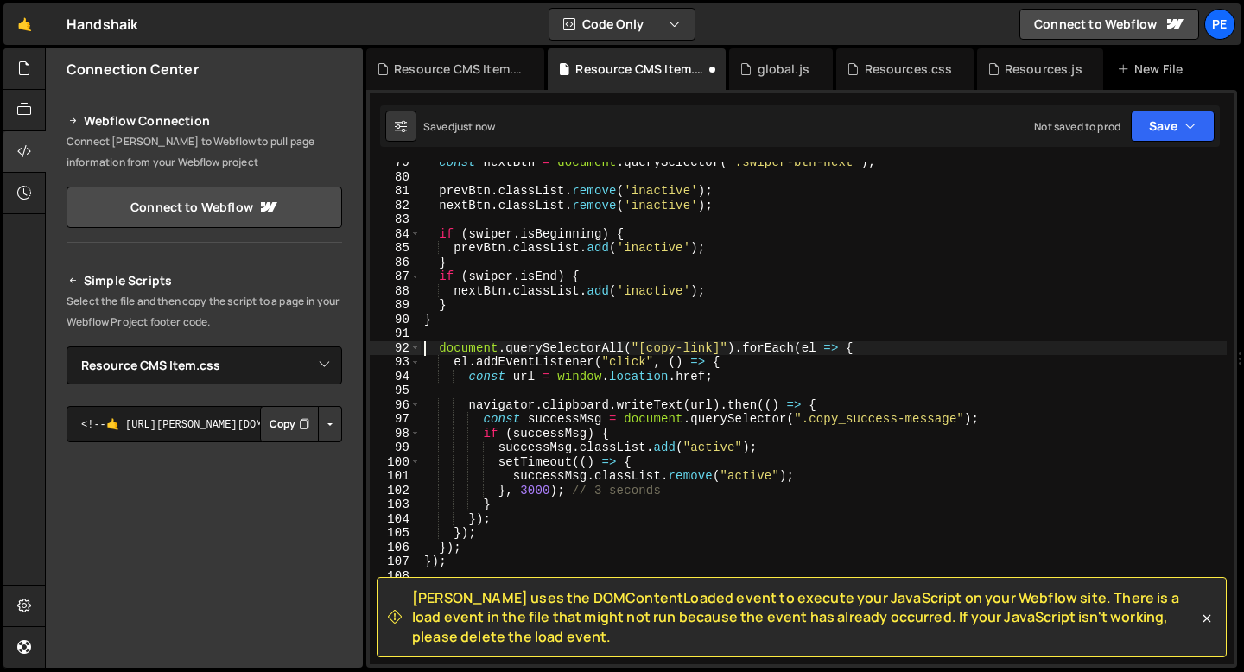
scroll to position [1119, 0]
click at [489, 554] on div "const nextBtn = document . querySelector ( '.swiper-btn-next' ) ; prevBtn . cla…" at bounding box center [824, 421] width 806 height 531
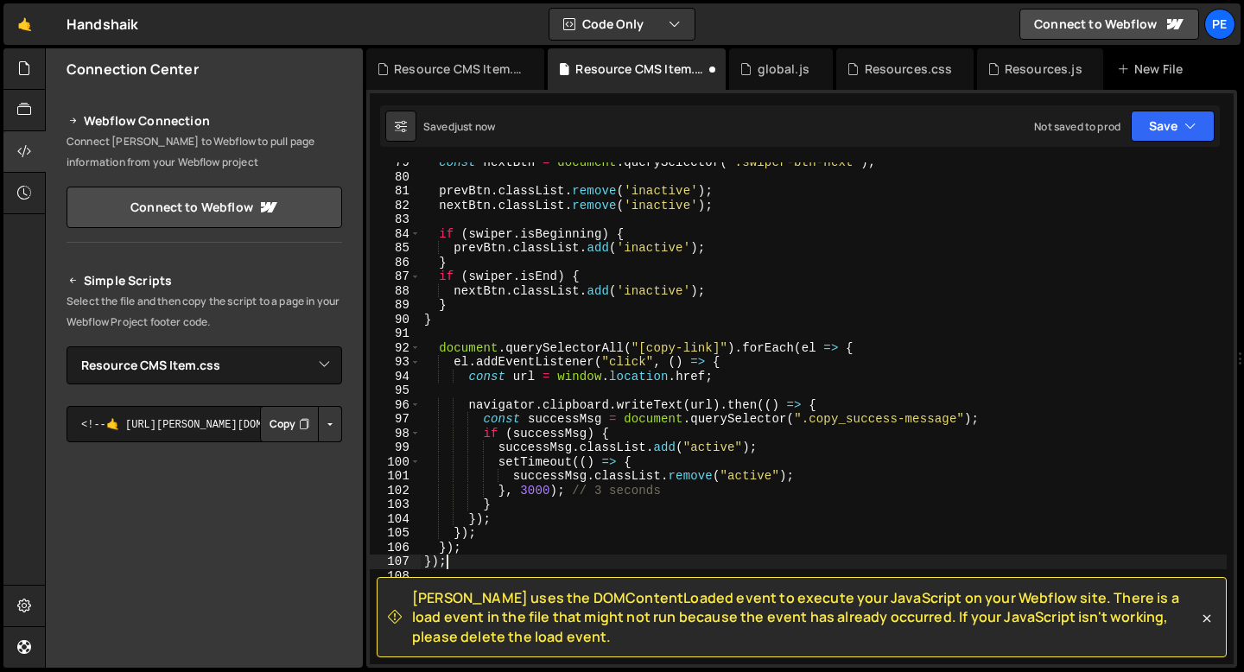
click at [479, 569] on div "const nextBtn = document . querySelector ( '.swiper-btn-next' ) ; prevBtn . cla…" at bounding box center [824, 421] width 806 height 531
type textarea "}"
type textarea "});"
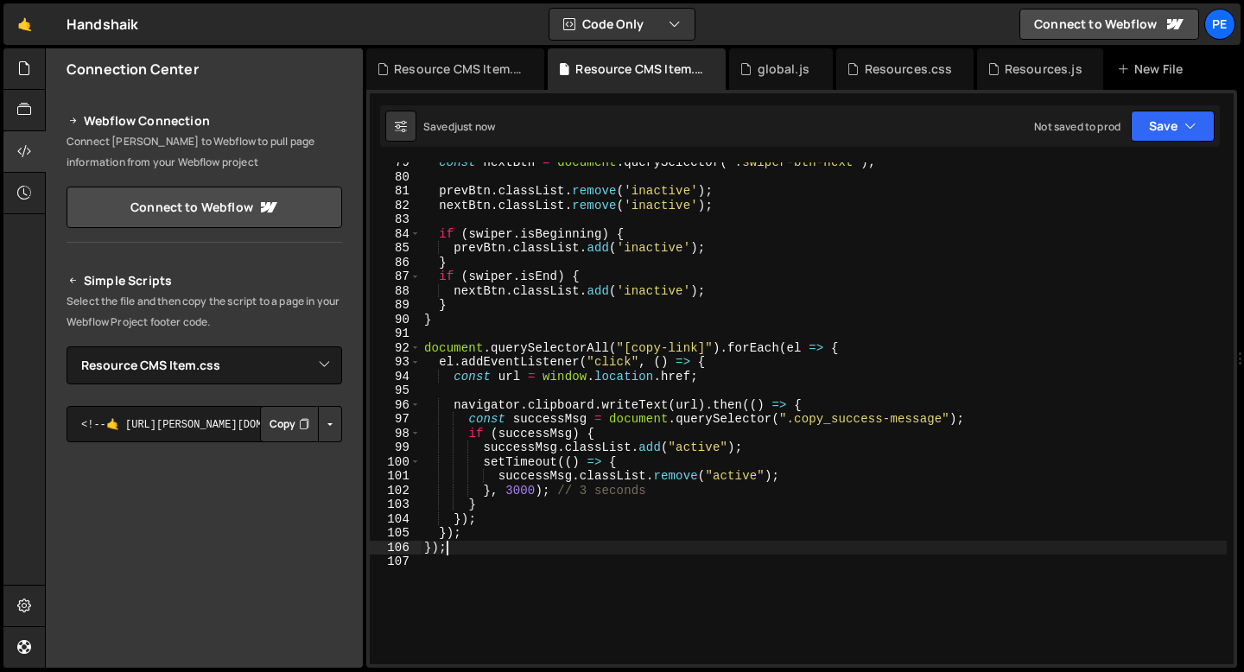
click at [438, 334] on div "const nextBtn = document . querySelector ( '.swiper-btn-next' ) ; prevBtn . cla…" at bounding box center [824, 421] width 806 height 531
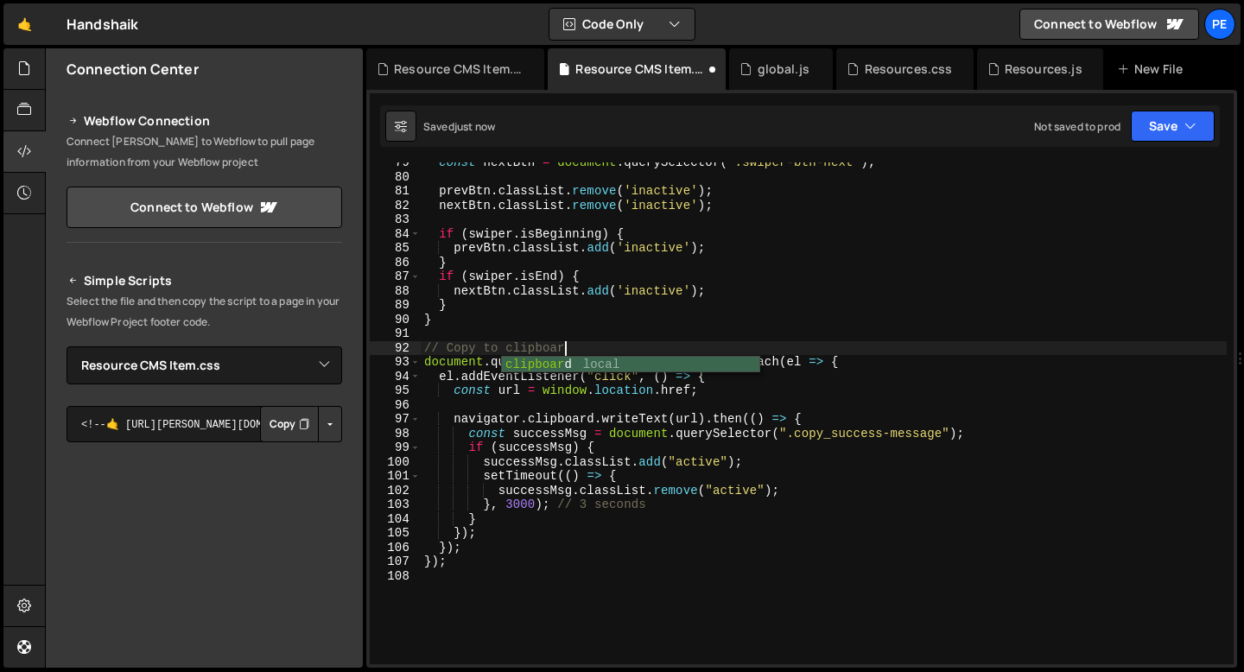
scroll to position [0, 10]
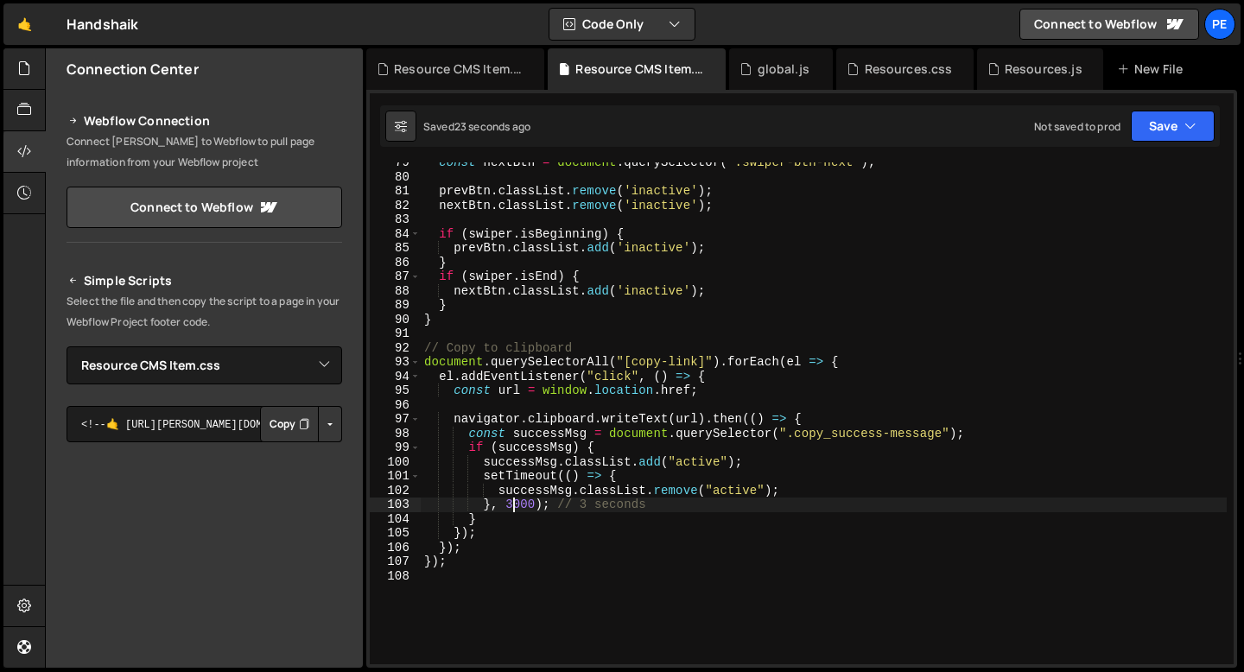
click at [514, 505] on div "const nextBtn = document . querySelector ( '.swiper-btn-next' ) ; prevBtn . cla…" at bounding box center [824, 421] width 806 height 531
type textarea "}, 2000); // 3 seconds"
